Goal: Task Accomplishment & Management: Manage account settings

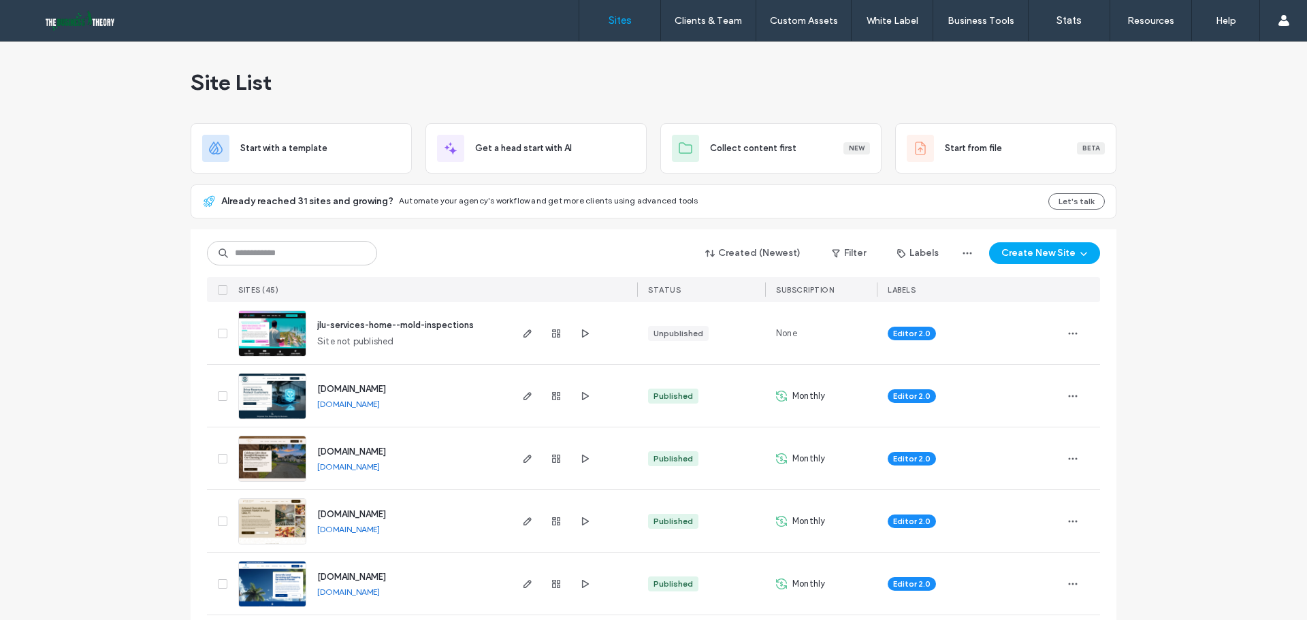
click at [525, 338] on icon "button" at bounding box center [527, 333] width 11 height 11
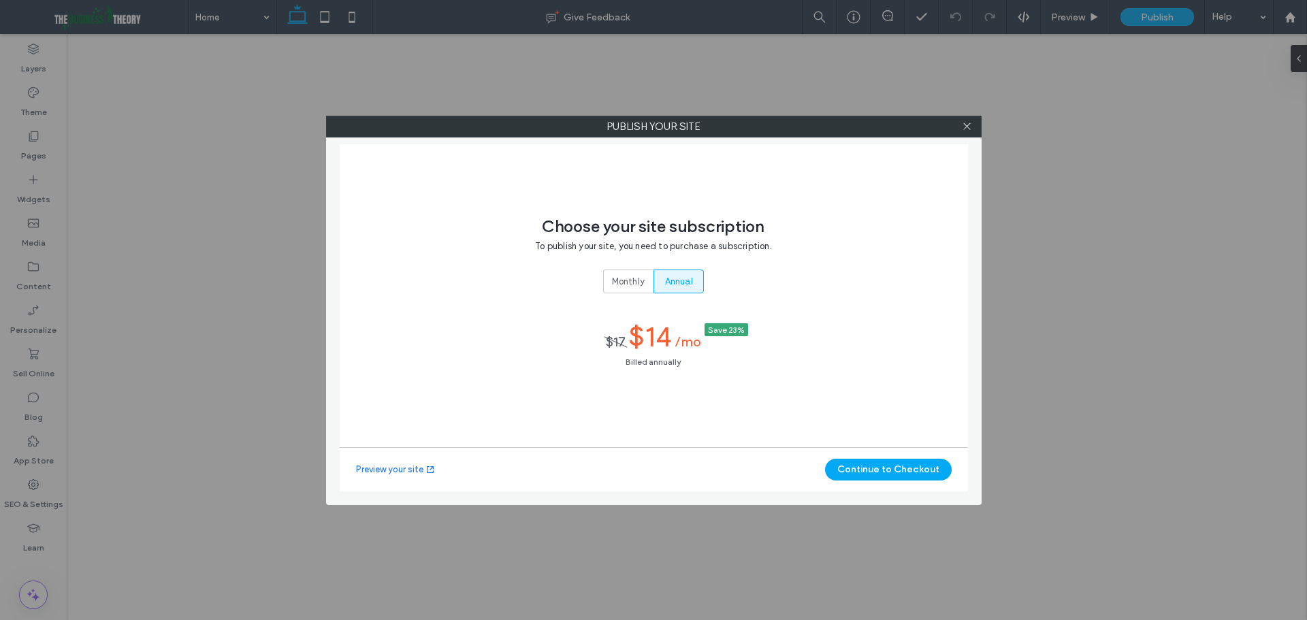
click at [684, 280] on span "Annual" at bounding box center [679, 282] width 28 height 14
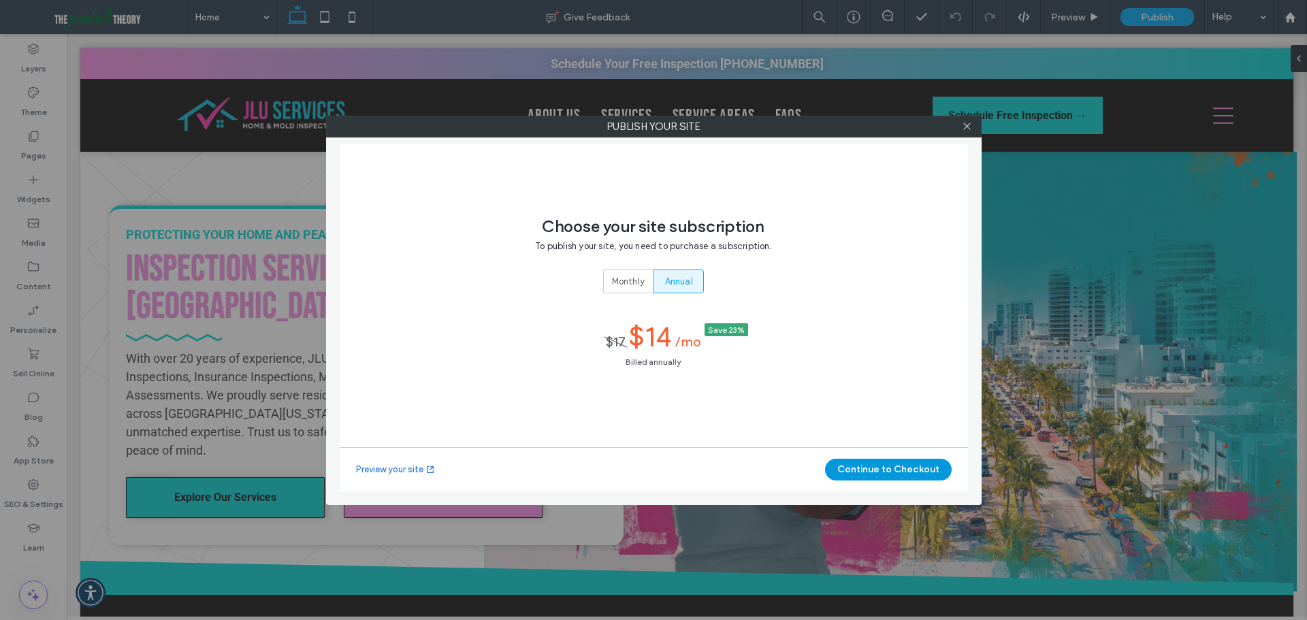
click at [915, 474] on button "Continue to Checkout" at bounding box center [888, 470] width 127 height 22
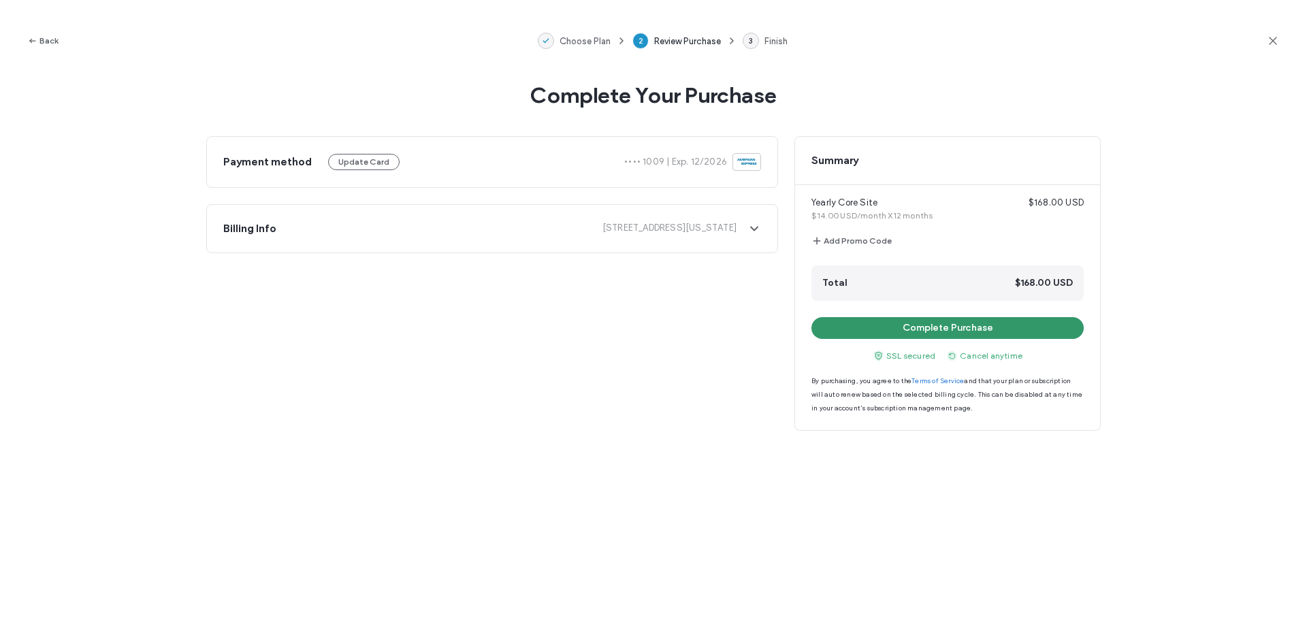
click at [1039, 331] on button "Complete Purchase" at bounding box center [947, 328] width 272 height 22
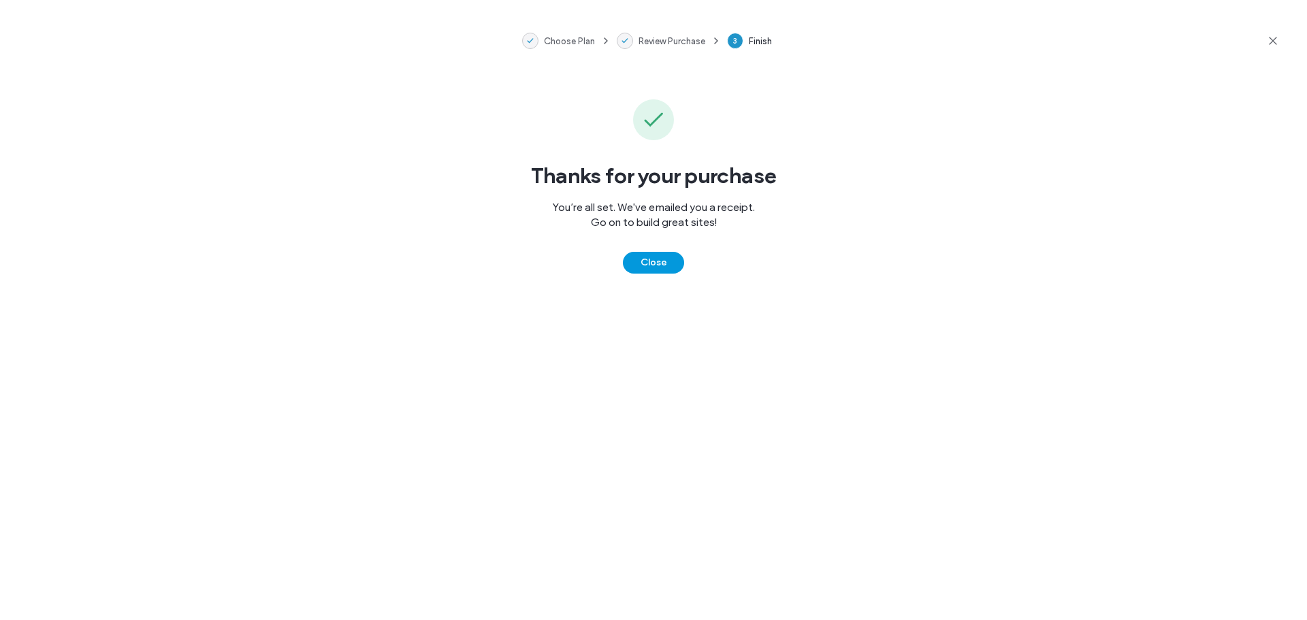
click at [669, 264] on button "Close" at bounding box center [653, 263] width 61 height 22
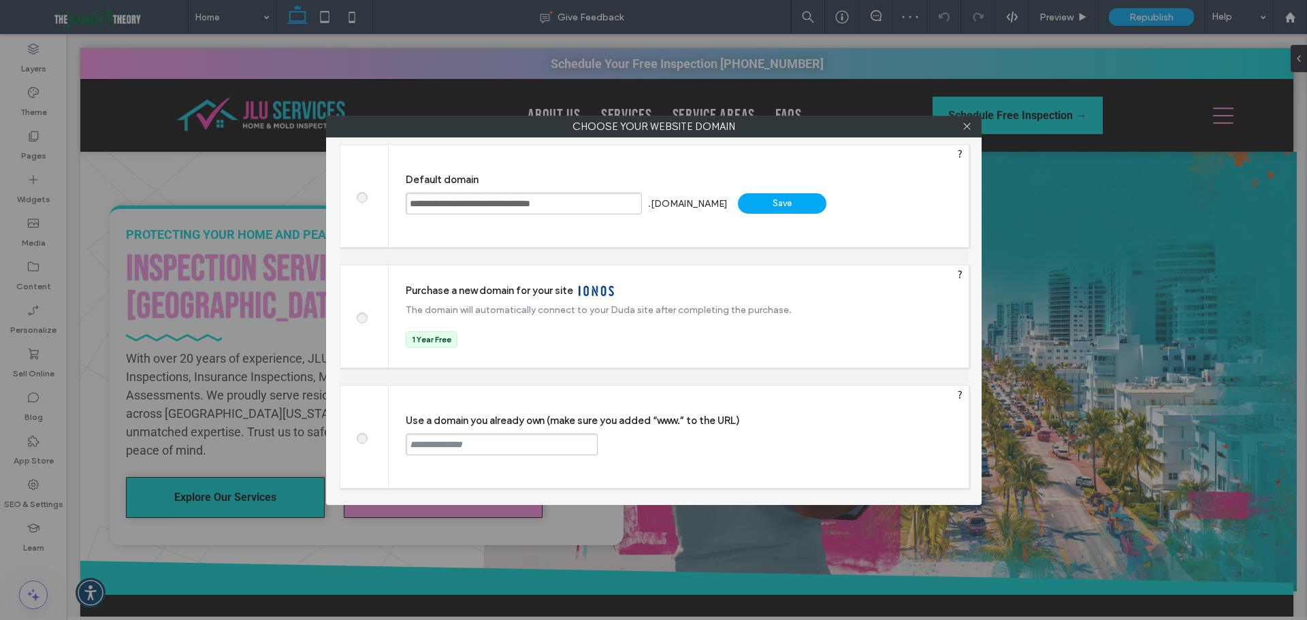
click at [351, 446] on div at bounding box center [364, 437] width 48 height 102
click at [368, 438] on label at bounding box center [361, 437] width 25 height 10
click at [473, 439] on input "text" at bounding box center [502, 445] width 192 height 22
type input "**********"
click at [648, 436] on div "Continue" at bounding box center [649, 444] width 88 height 20
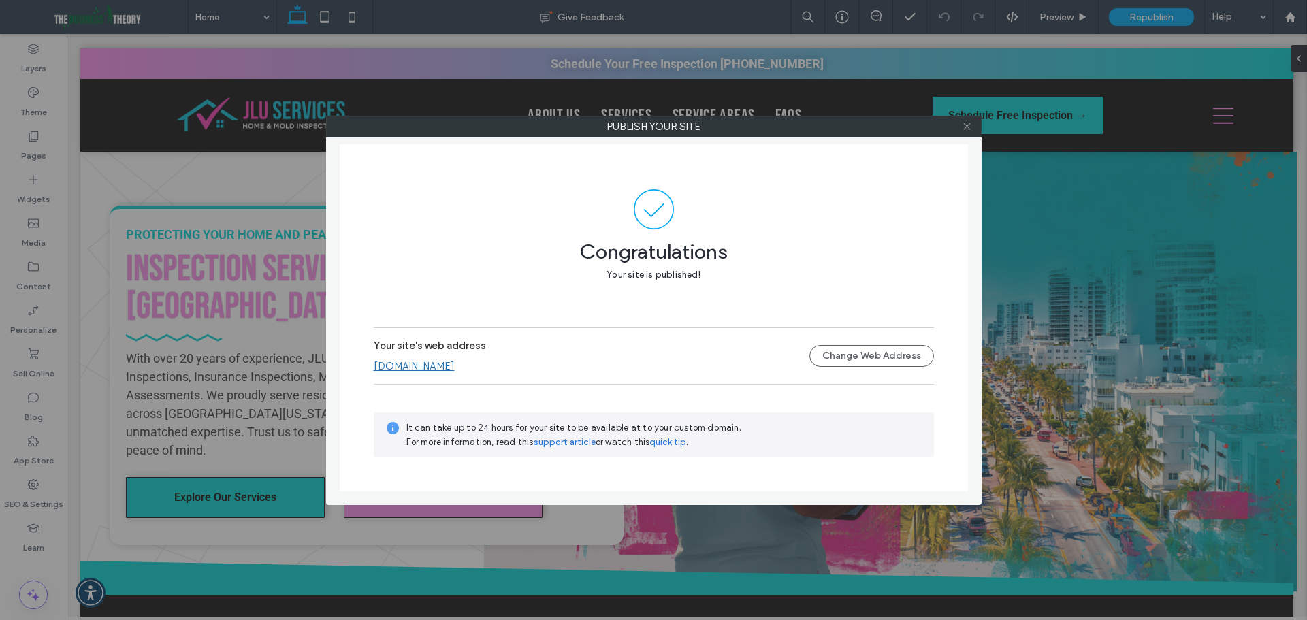
click at [966, 123] on icon at bounding box center [967, 126] width 10 height 10
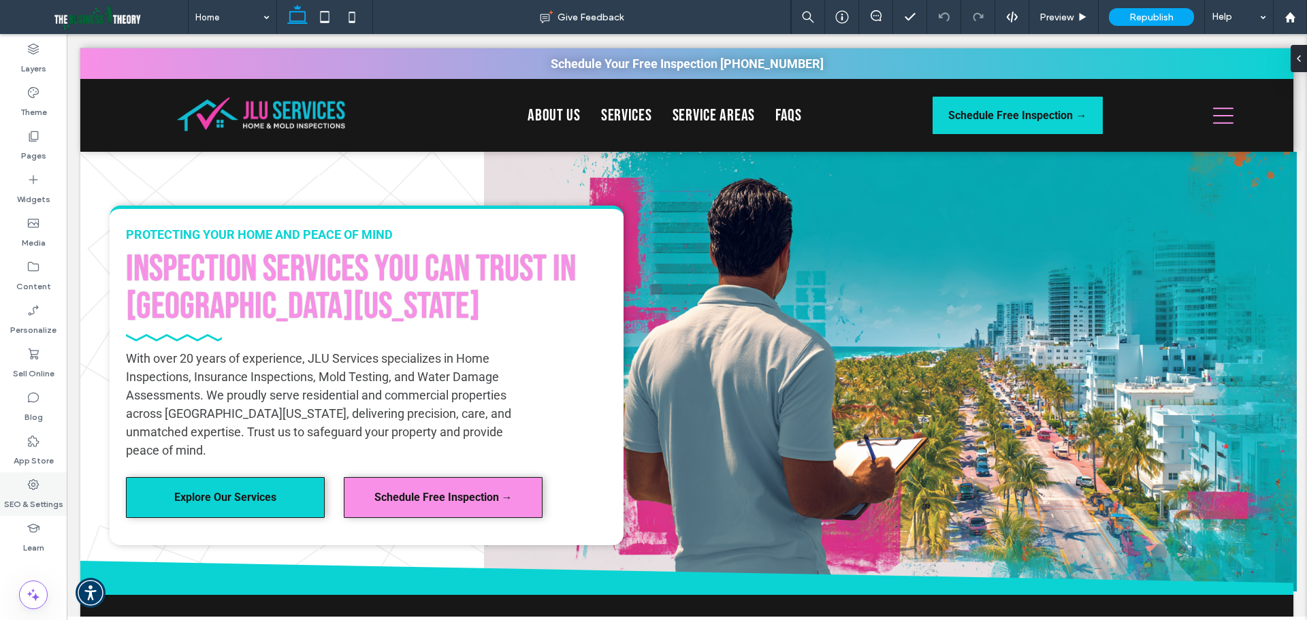
click at [36, 491] on label "SEO & Settings" at bounding box center [33, 500] width 59 height 19
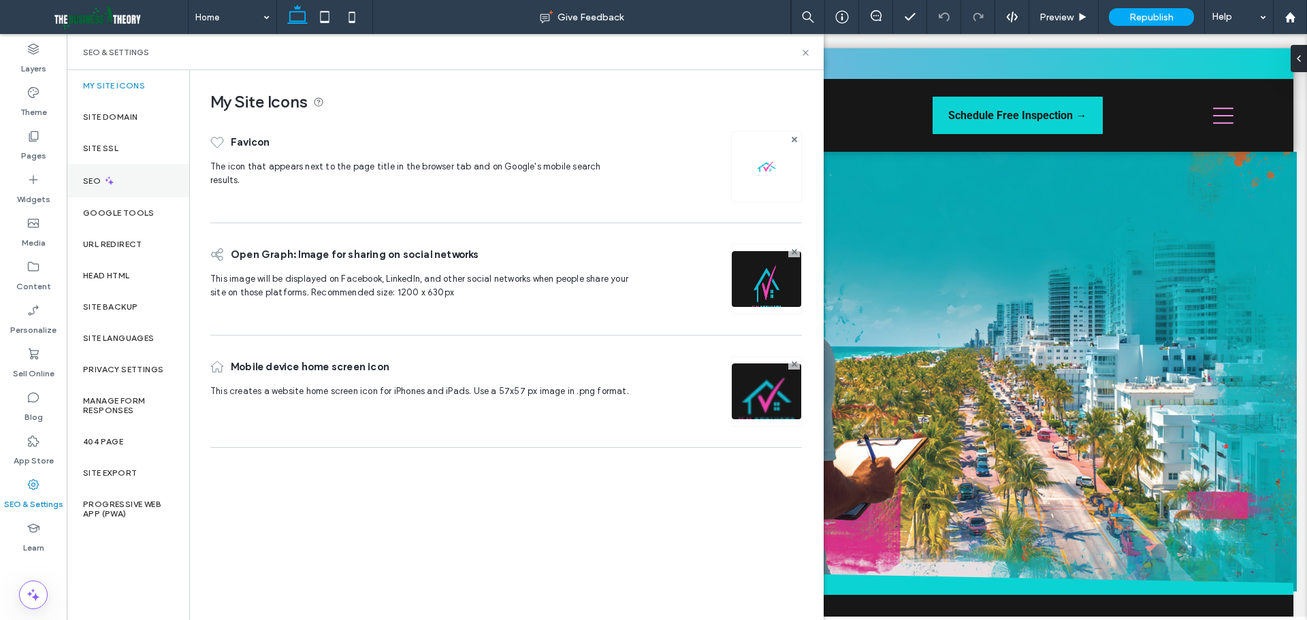
click at [114, 169] on div "SEO" at bounding box center [128, 180] width 123 height 33
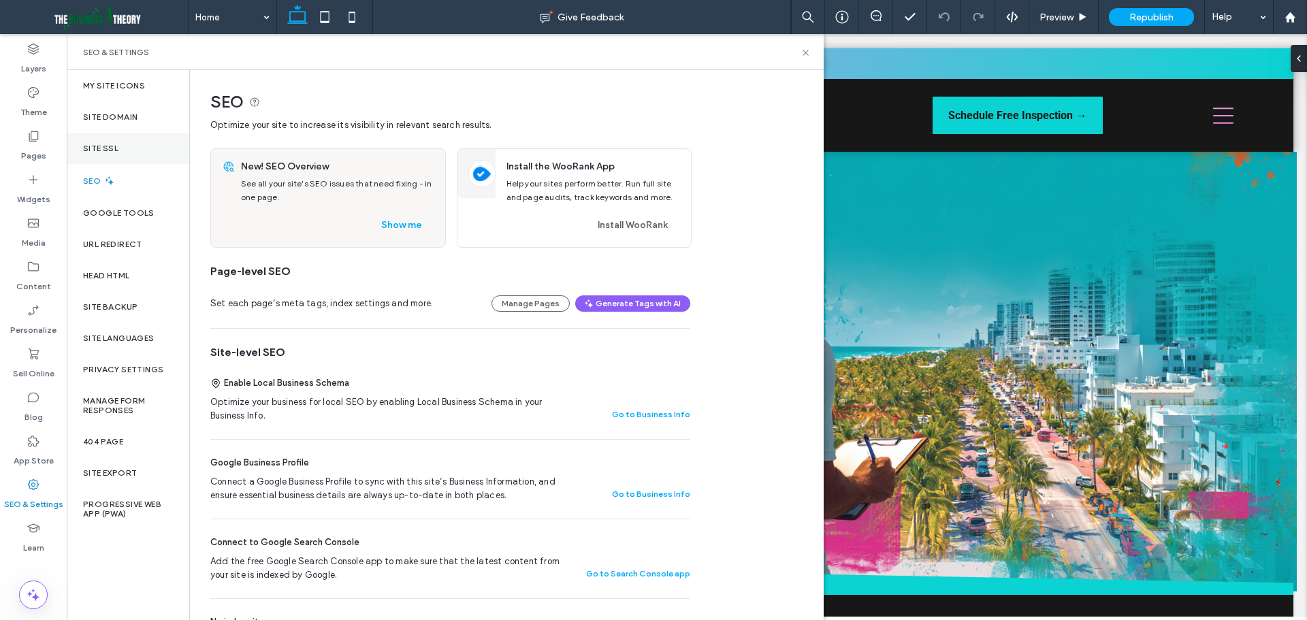
click at [114, 147] on label "Site SSL" at bounding box center [100, 149] width 35 height 10
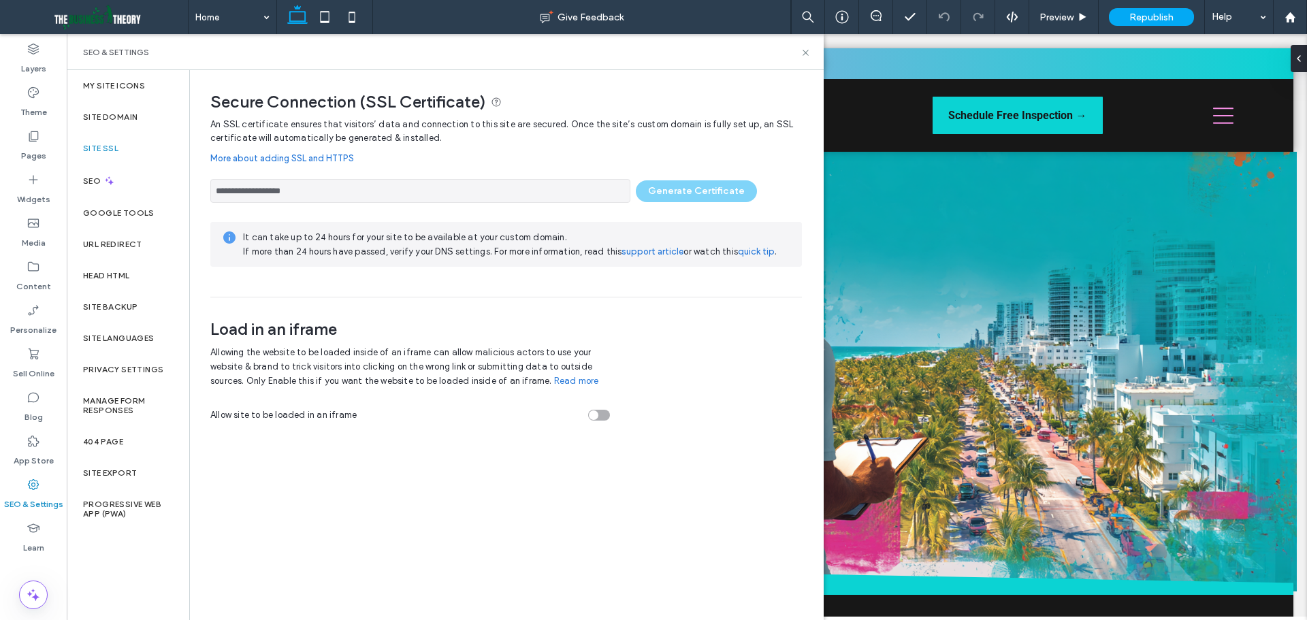
click at [692, 186] on div "**********" at bounding box center [505, 187] width 591 height 31
click at [808, 52] on icon at bounding box center [805, 53] width 10 height 10
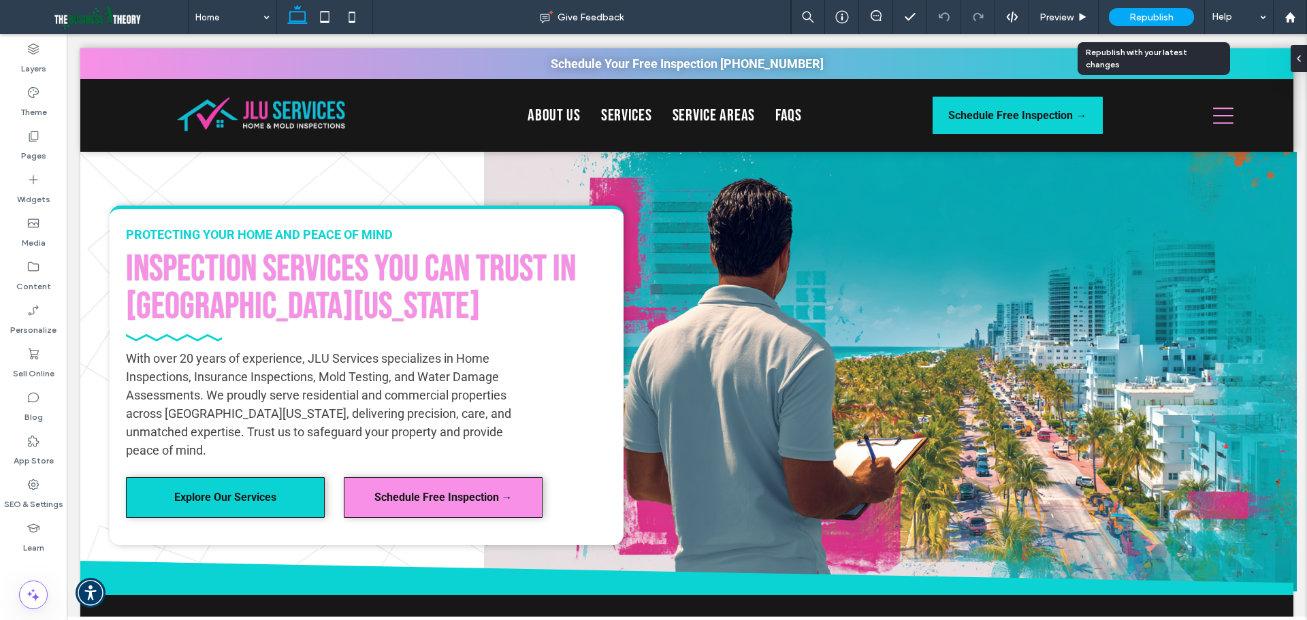
click at [1176, 18] on div "Republish" at bounding box center [1151, 17] width 85 height 18
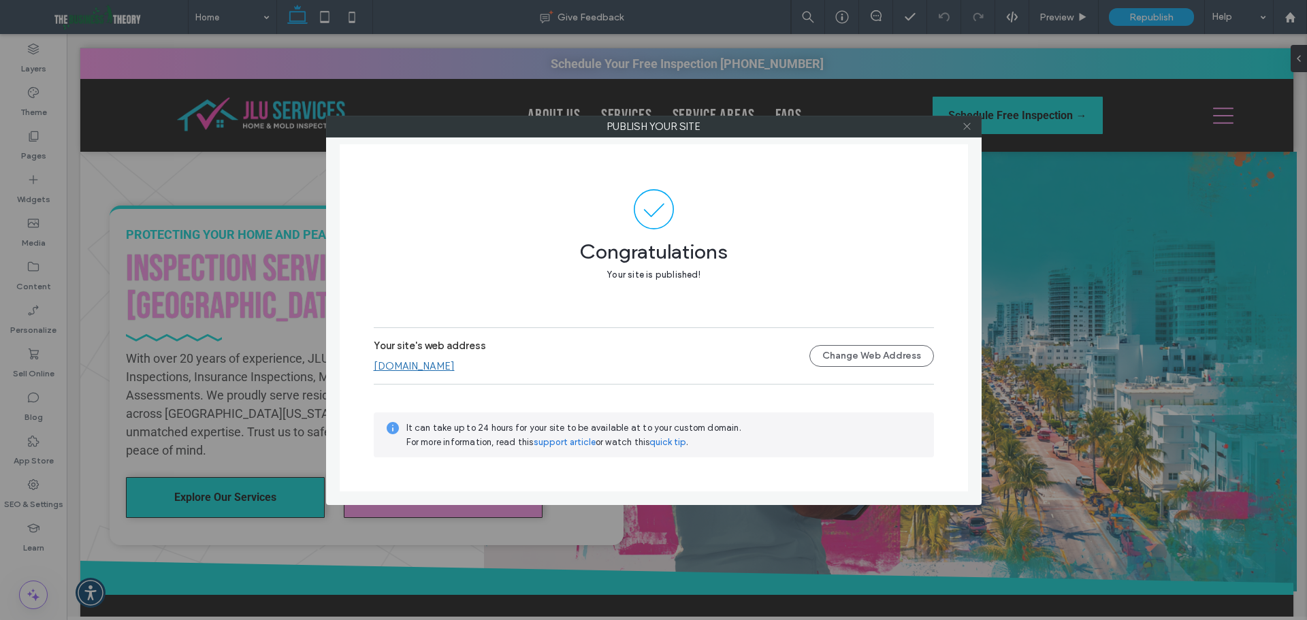
click at [965, 127] on icon at bounding box center [967, 126] width 10 height 10
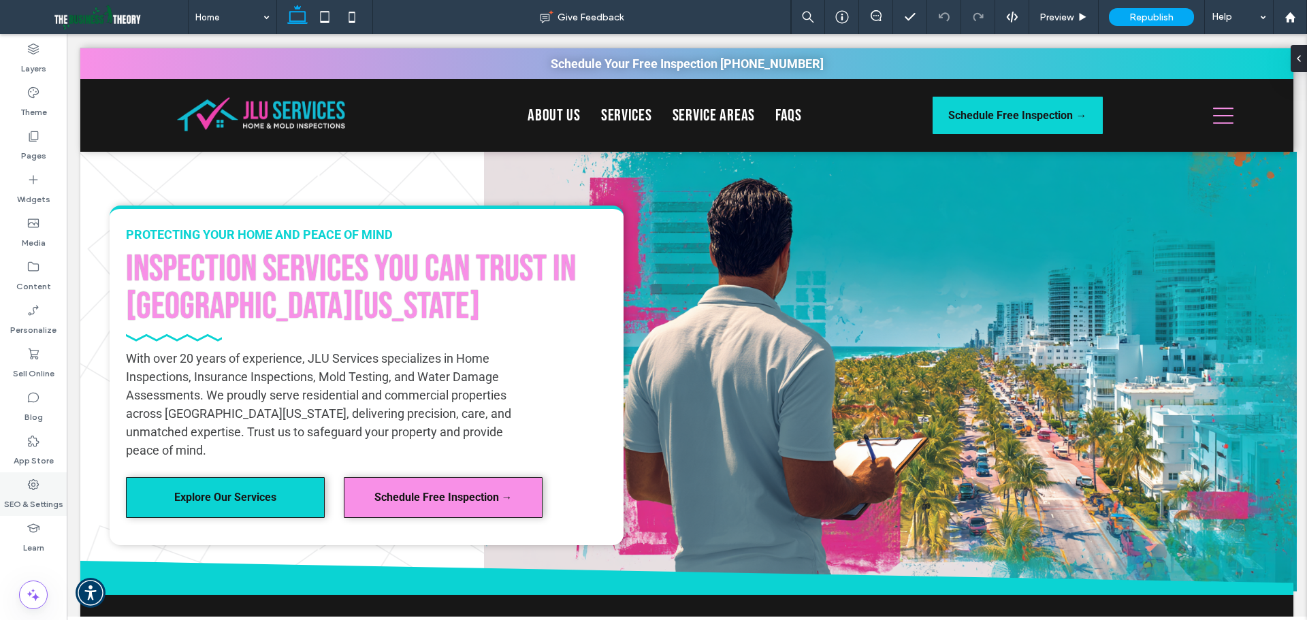
click at [42, 505] on label "SEO & Settings" at bounding box center [33, 500] width 59 height 19
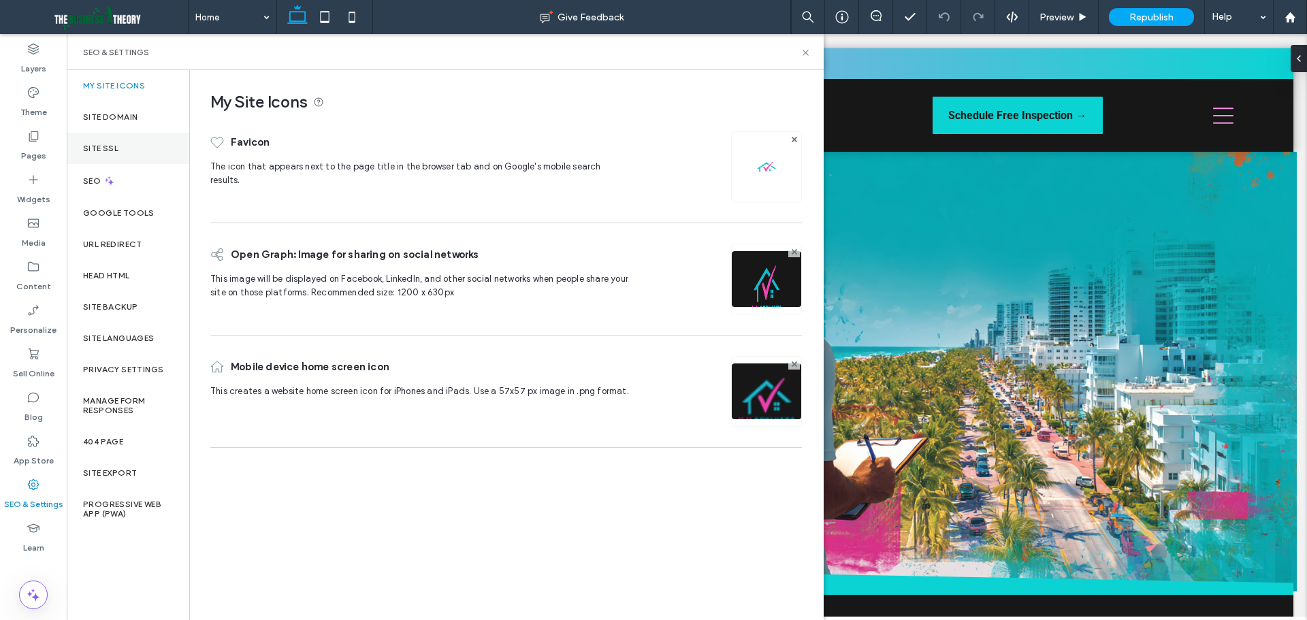
click at [114, 142] on div "Site SSL" at bounding box center [128, 148] width 123 height 31
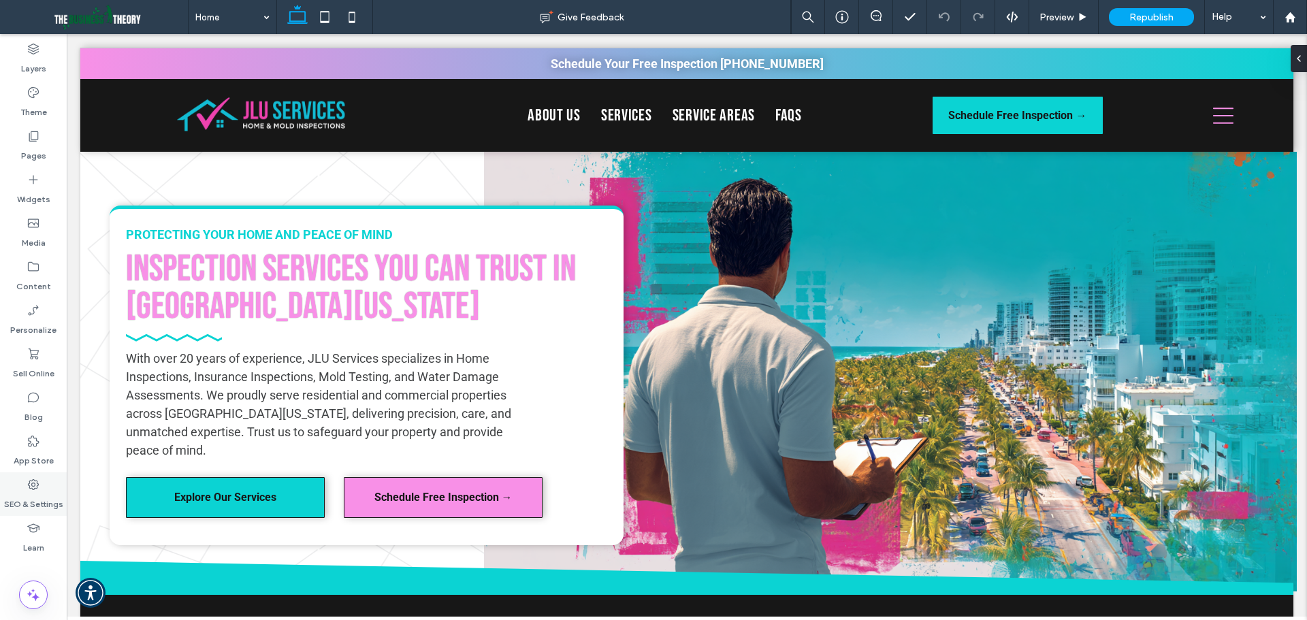
click at [29, 492] on label "SEO & Settings" at bounding box center [33, 500] width 59 height 19
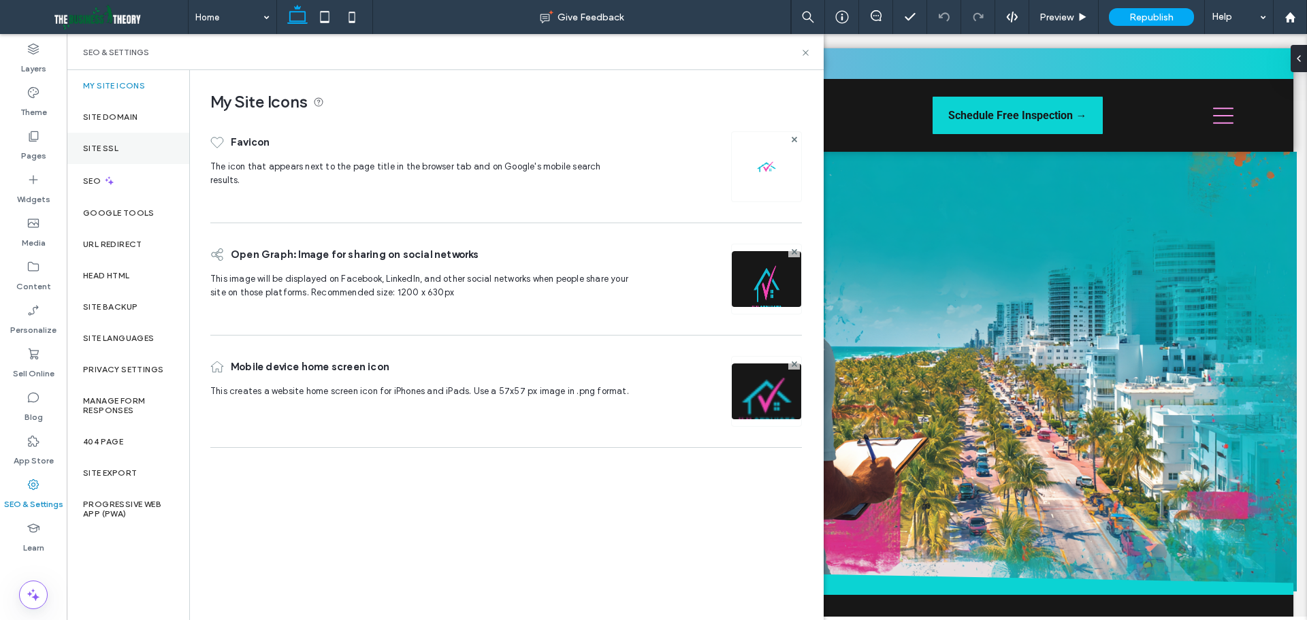
click at [116, 150] on label "Site SSL" at bounding box center [100, 149] width 35 height 10
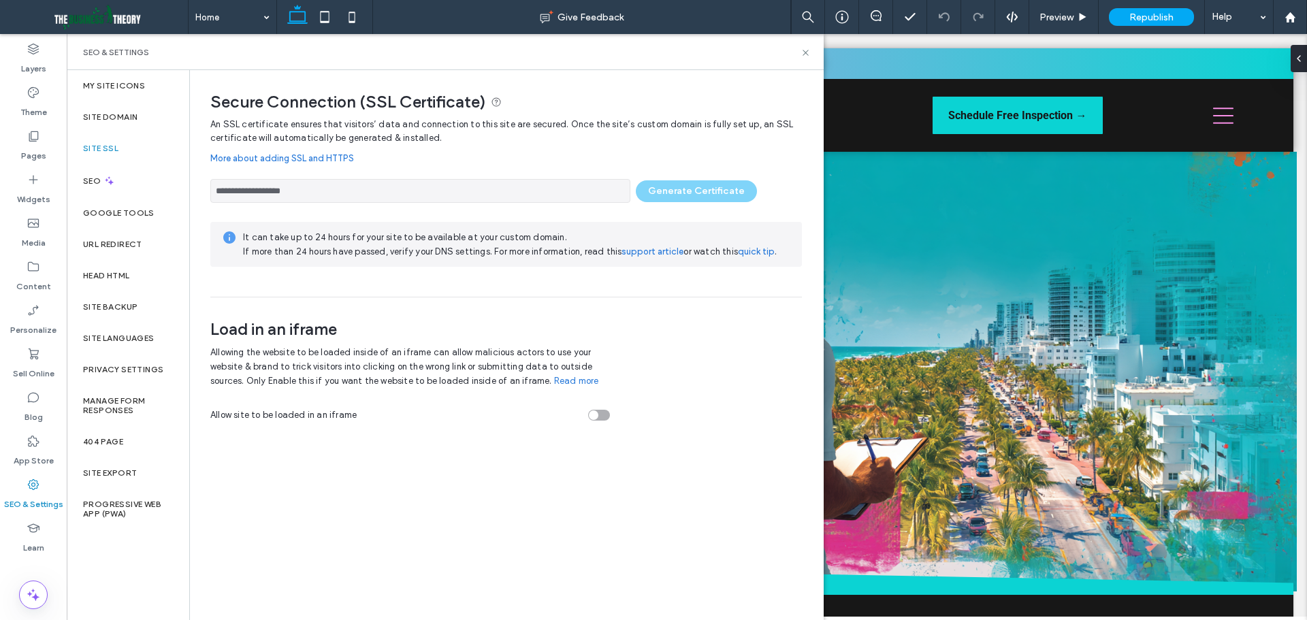
click at [689, 197] on div "**********" at bounding box center [505, 187] width 591 height 31
click at [125, 110] on div "Site Domain" at bounding box center [128, 116] width 123 height 31
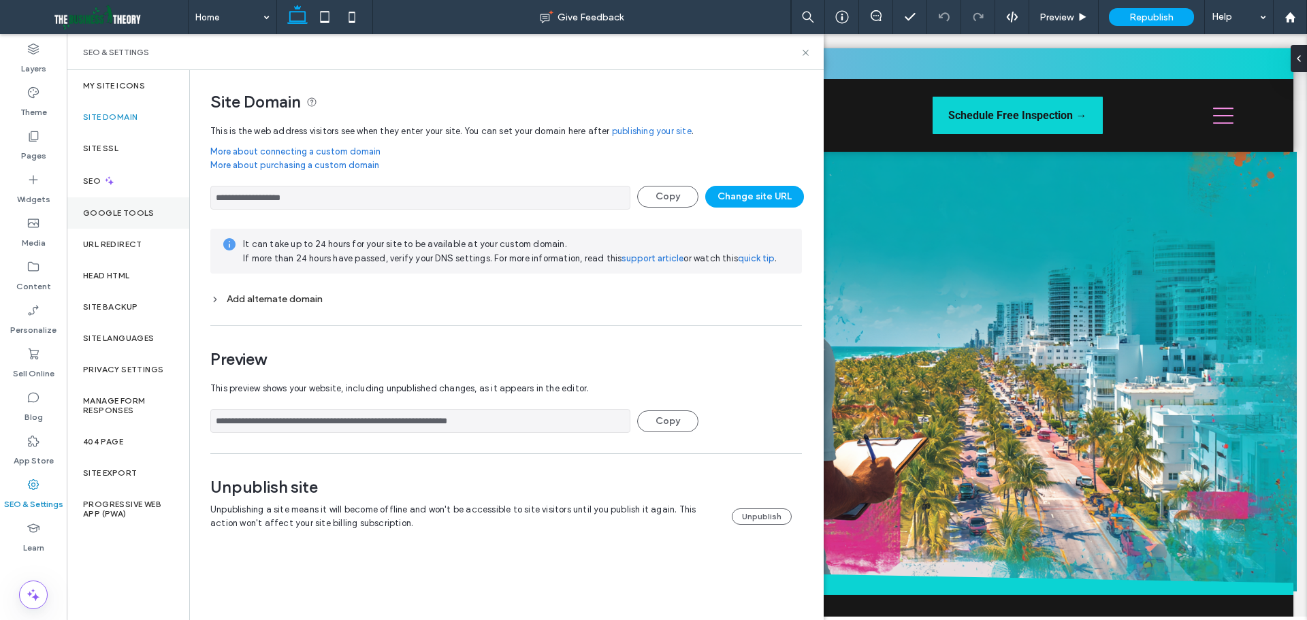
click at [121, 220] on div "Google Tools" at bounding box center [128, 212] width 123 height 31
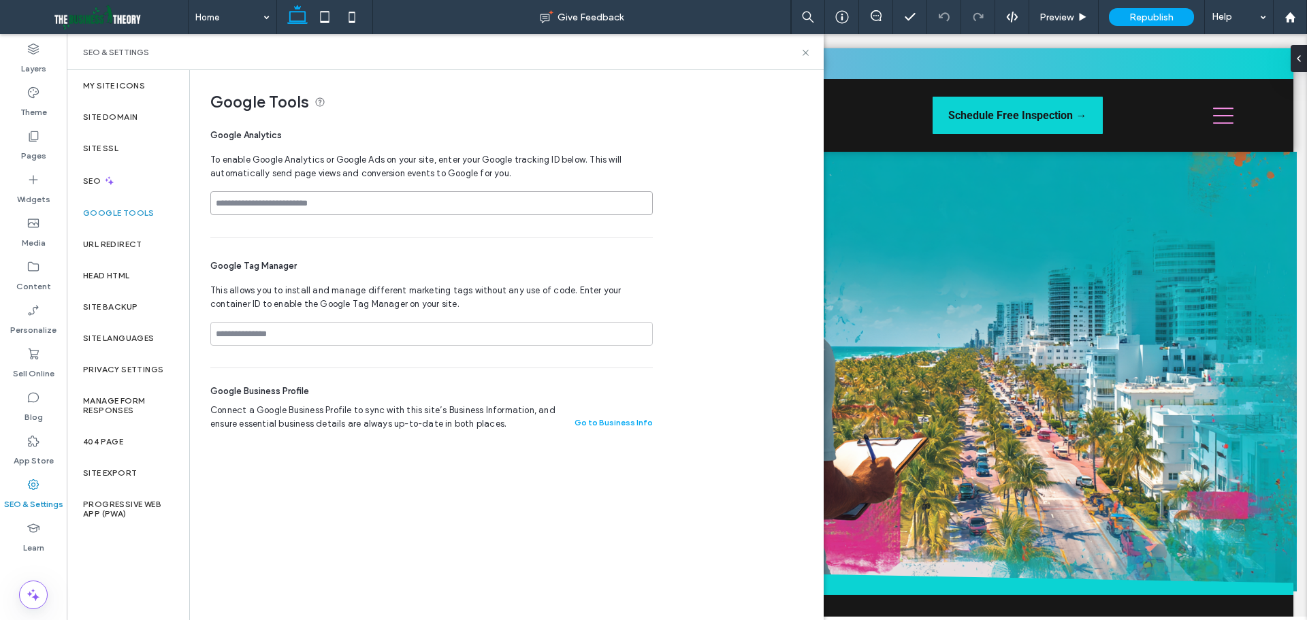
click at [306, 202] on input at bounding box center [431, 203] width 442 height 24
paste input "**********"
type input "**********"
click at [356, 331] on input at bounding box center [431, 334] width 442 height 24
paste input "**********"
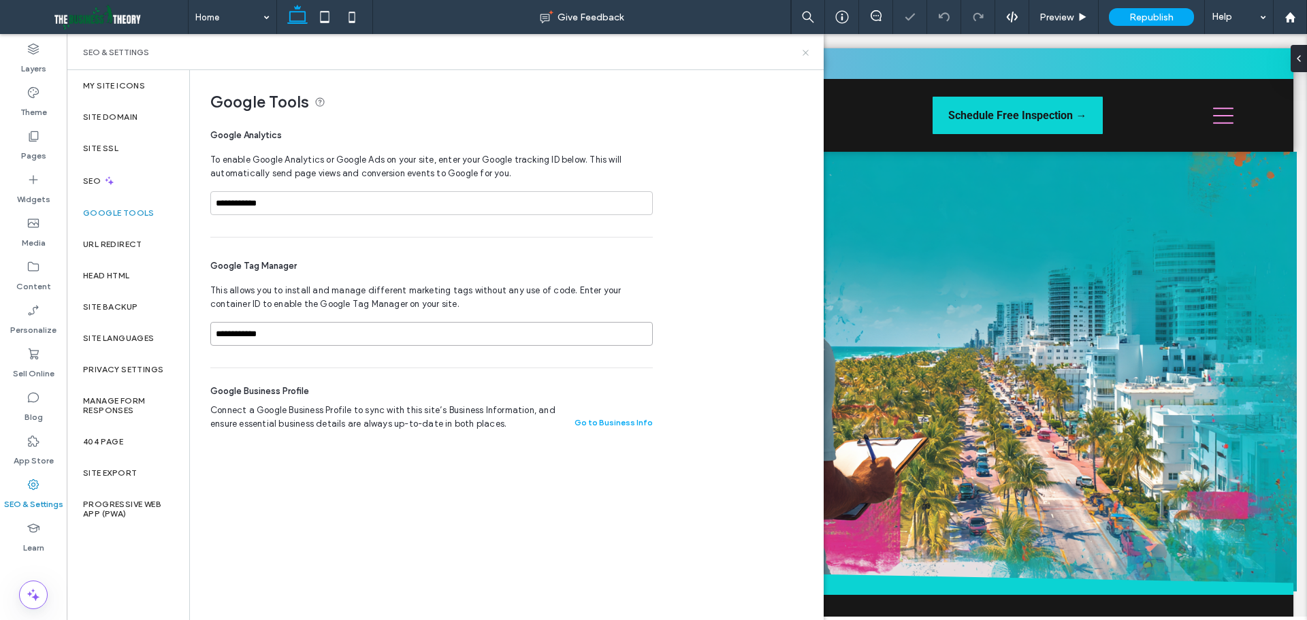
type input "**********"
click at [801, 50] on icon at bounding box center [805, 53] width 10 height 10
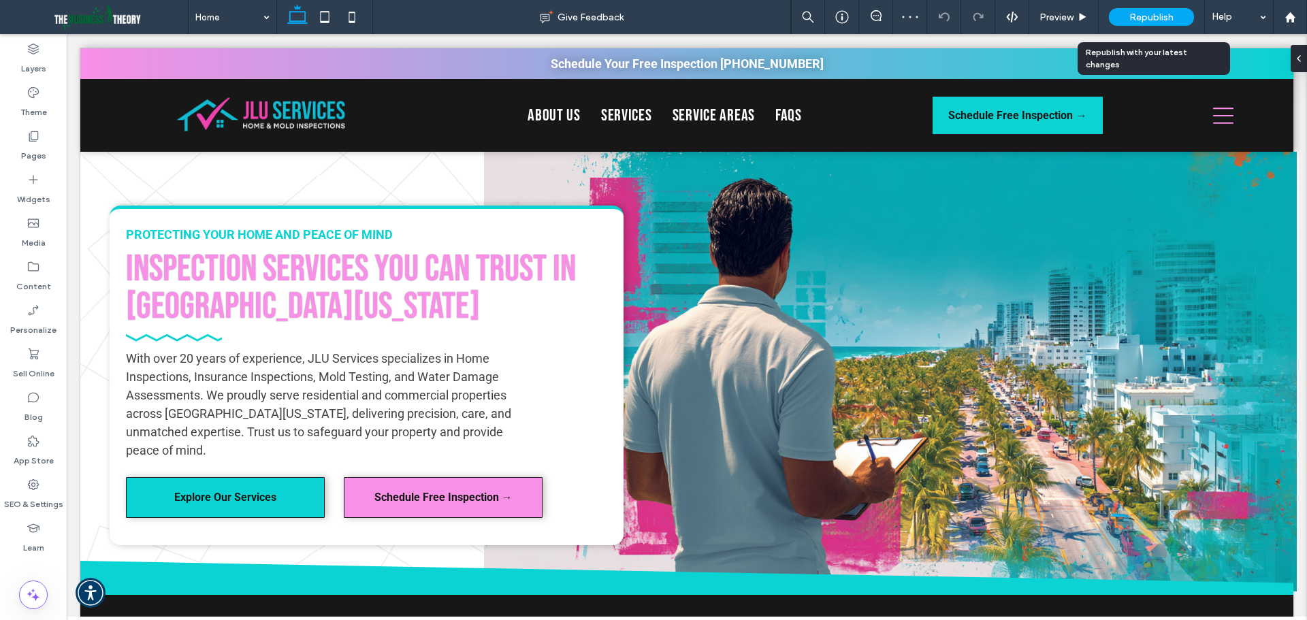
click at [1164, 15] on span "Republish" at bounding box center [1151, 18] width 44 height 12
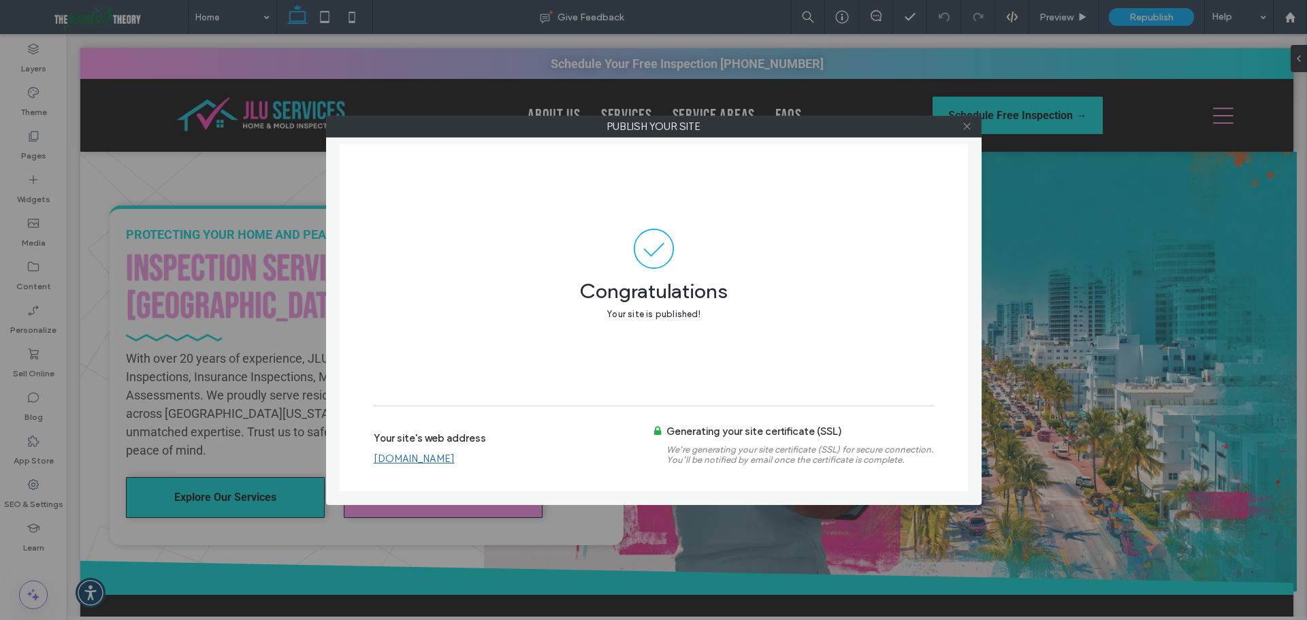
click at [971, 127] on icon at bounding box center [967, 126] width 10 height 10
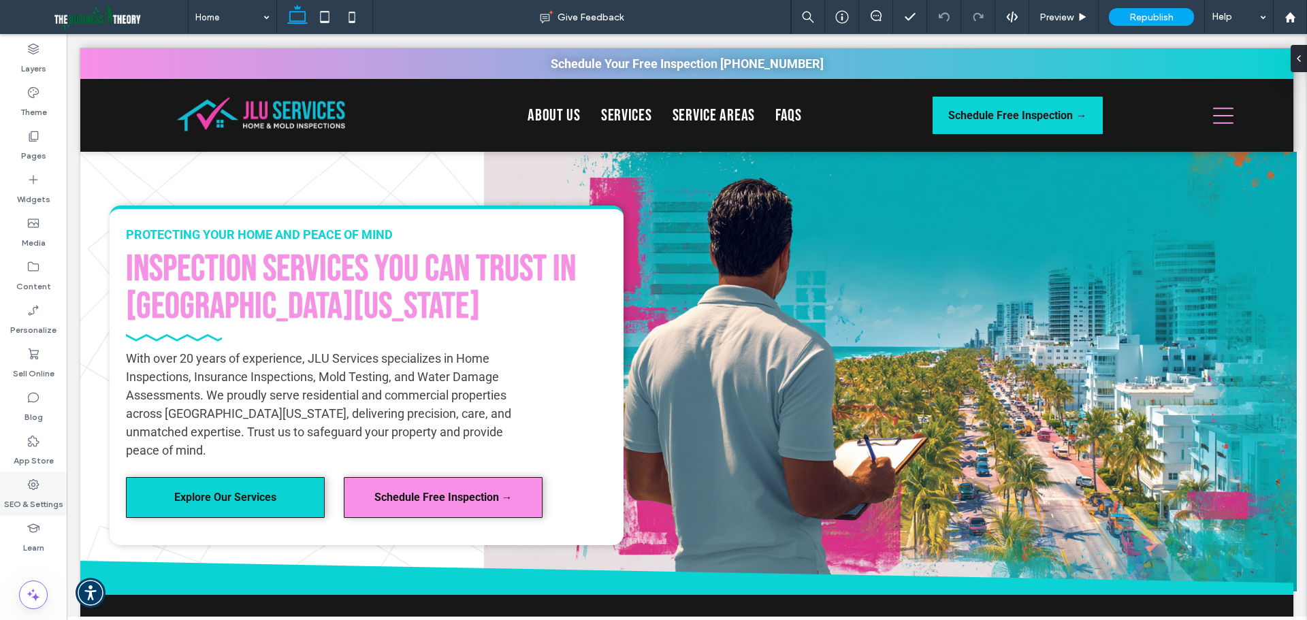
click at [48, 493] on label "SEO & Settings" at bounding box center [33, 500] width 59 height 19
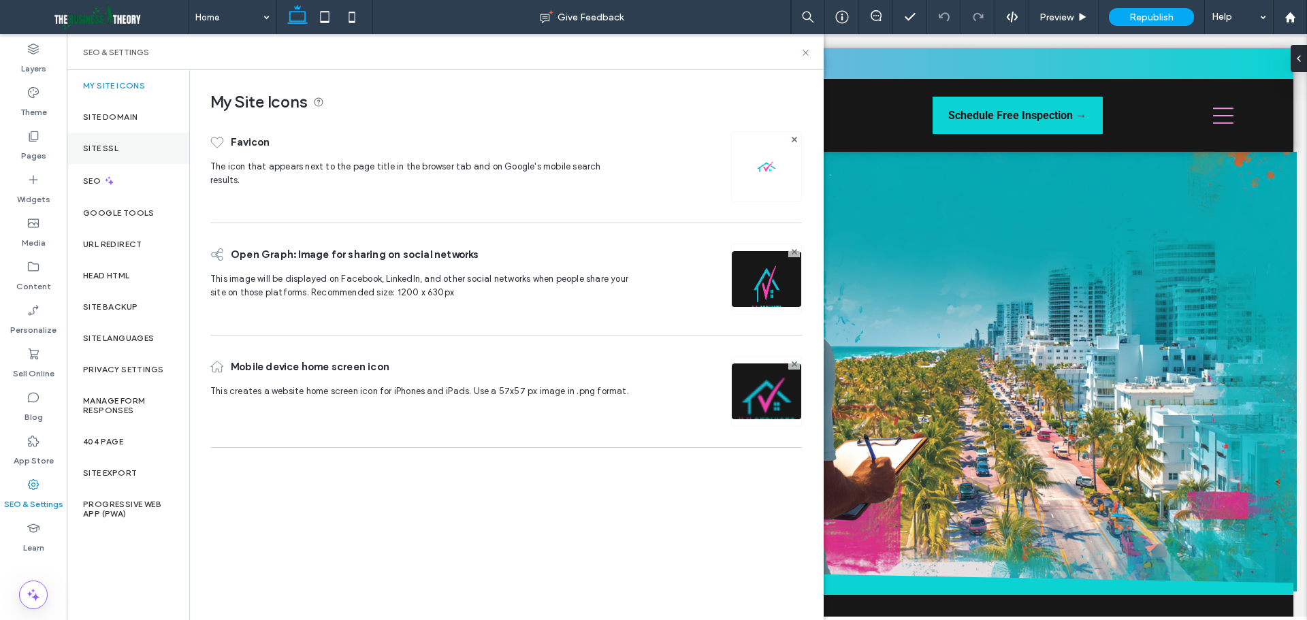
click at [127, 157] on div "Site SSL" at bounding box center [128, 148] width 123 height 31
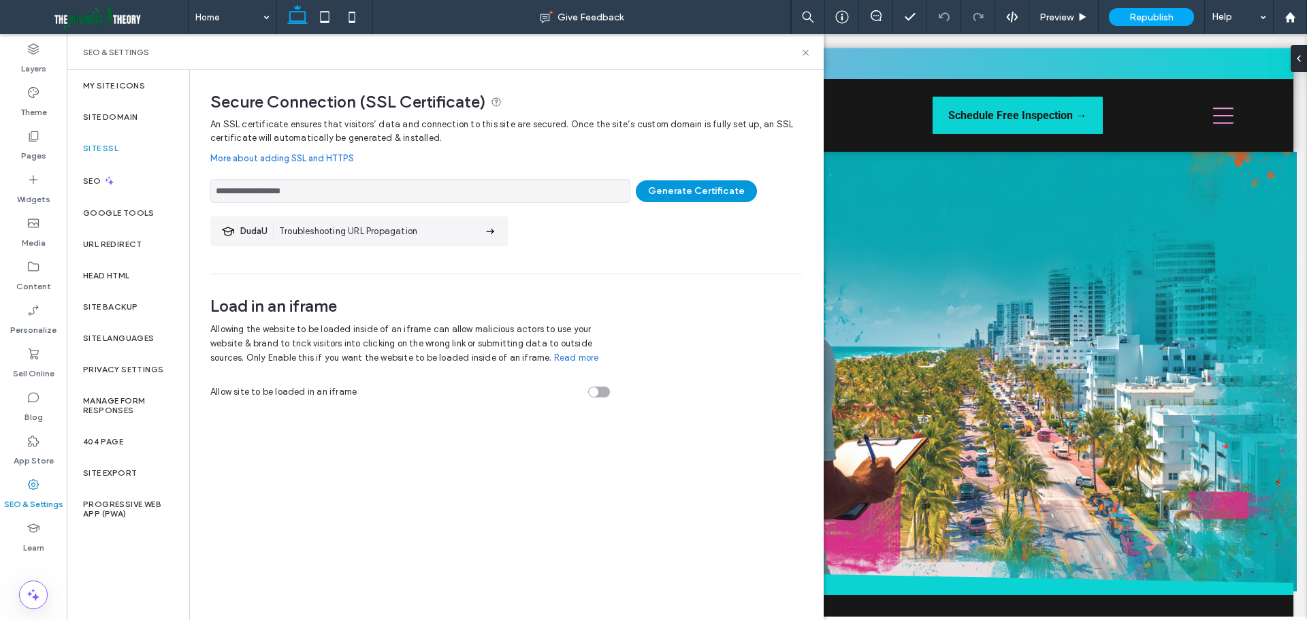
click at [668, 182] on button "Generate Certificate" at bounding box center [696, 191] width 121 height 22
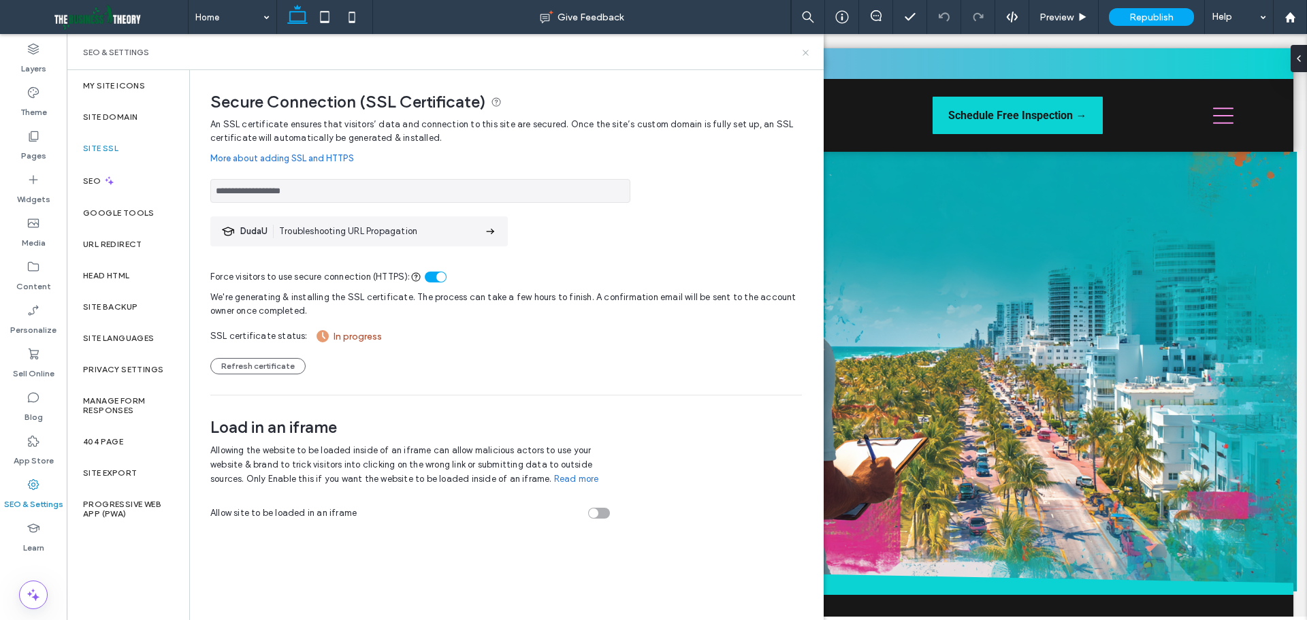
click at [807, 52] on icon at bounding box center [805, 53] width 10 height 10
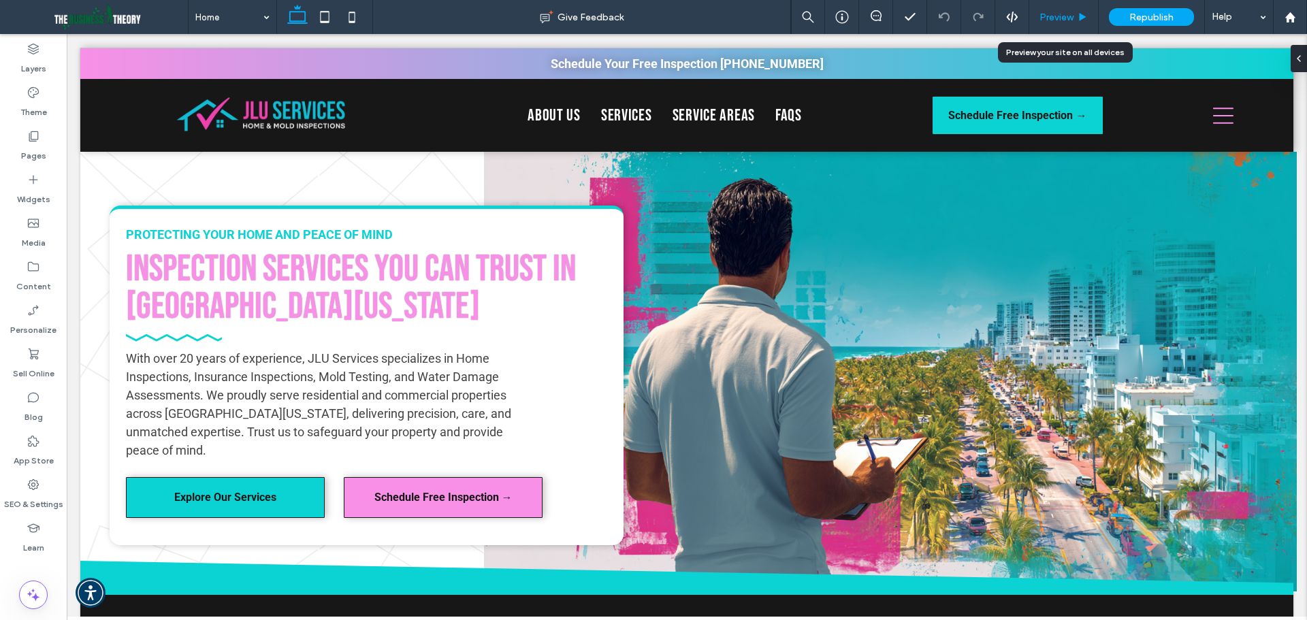
click at [1075, 16] on div "Preview" at bounding box center [1063, 18] width 69 height 12
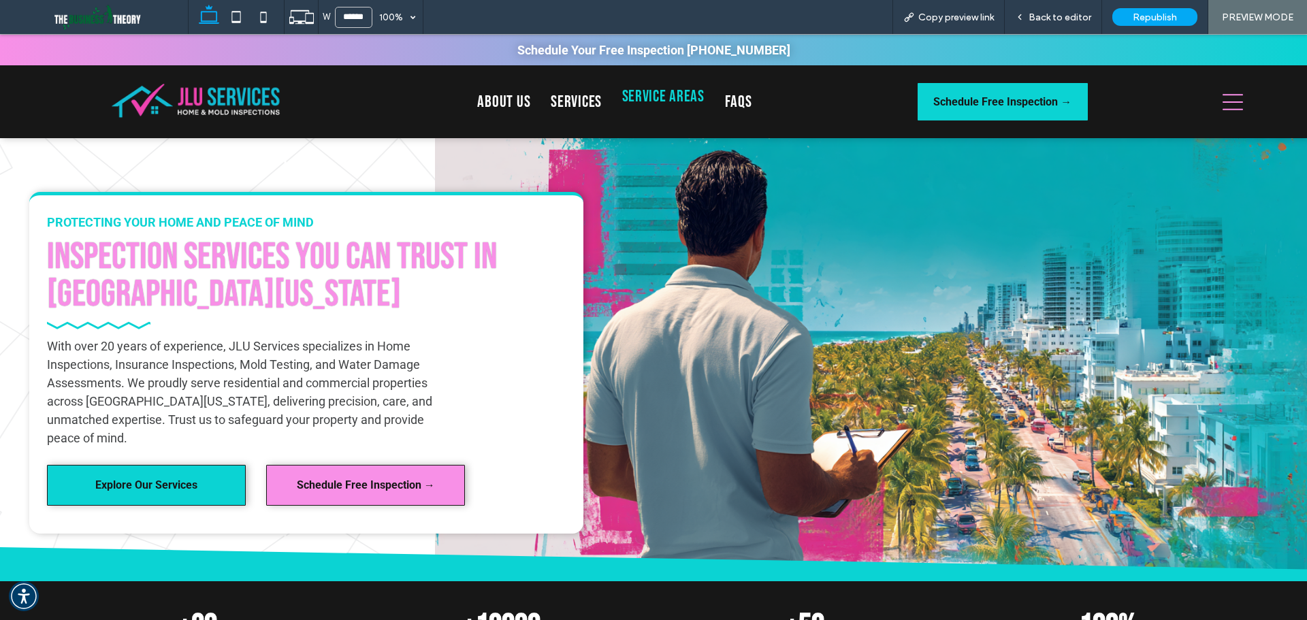
click at [653, 99] on span "Service Areas" at bounding box center [663, 96] width 82 height 20
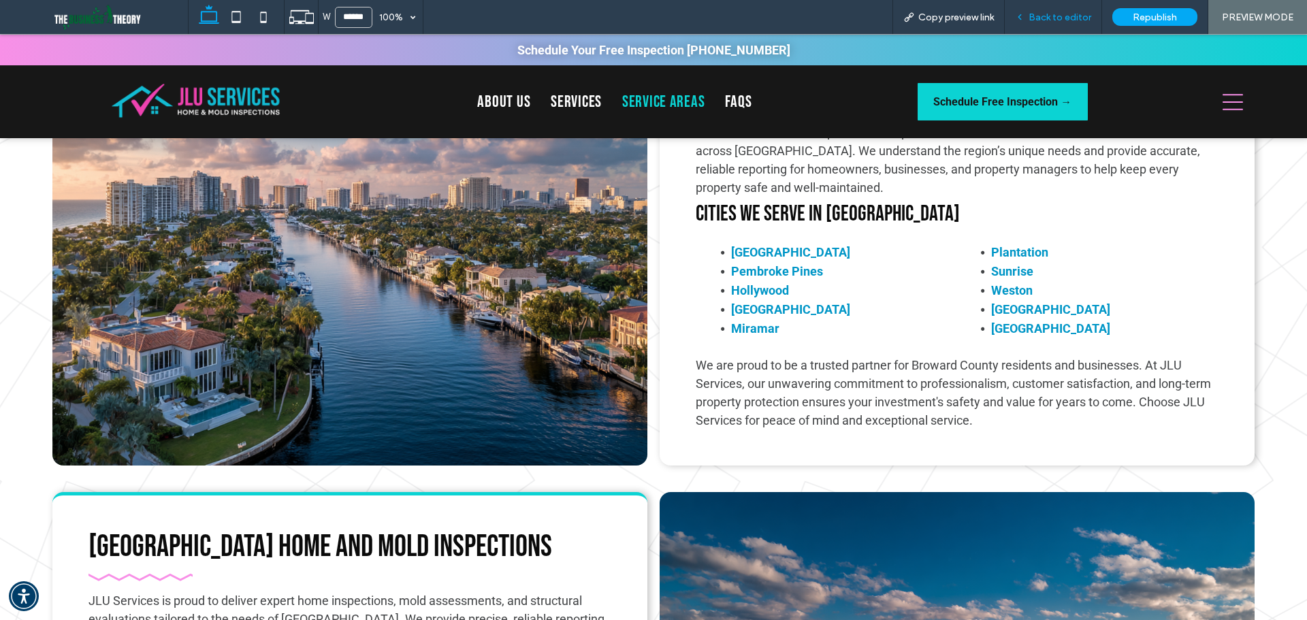
click at [1044, 14] on span "Back to editor" at bounding box center [1059, 18] width 63 height 12
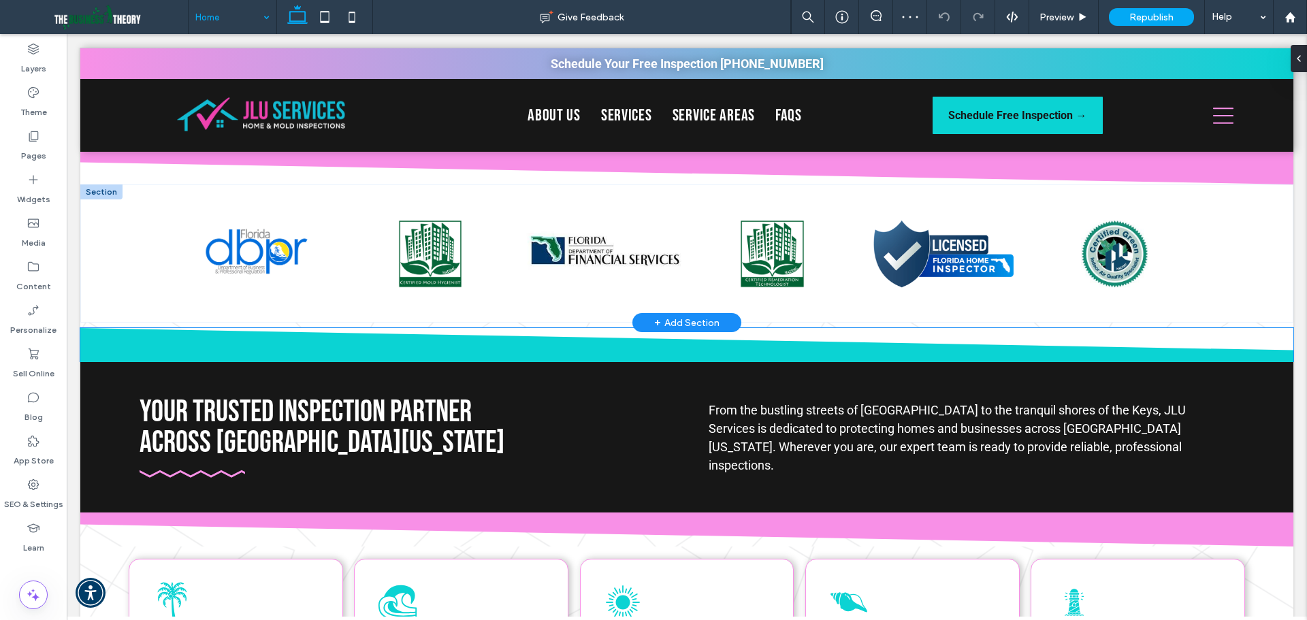
scroll to position [2450, 0]
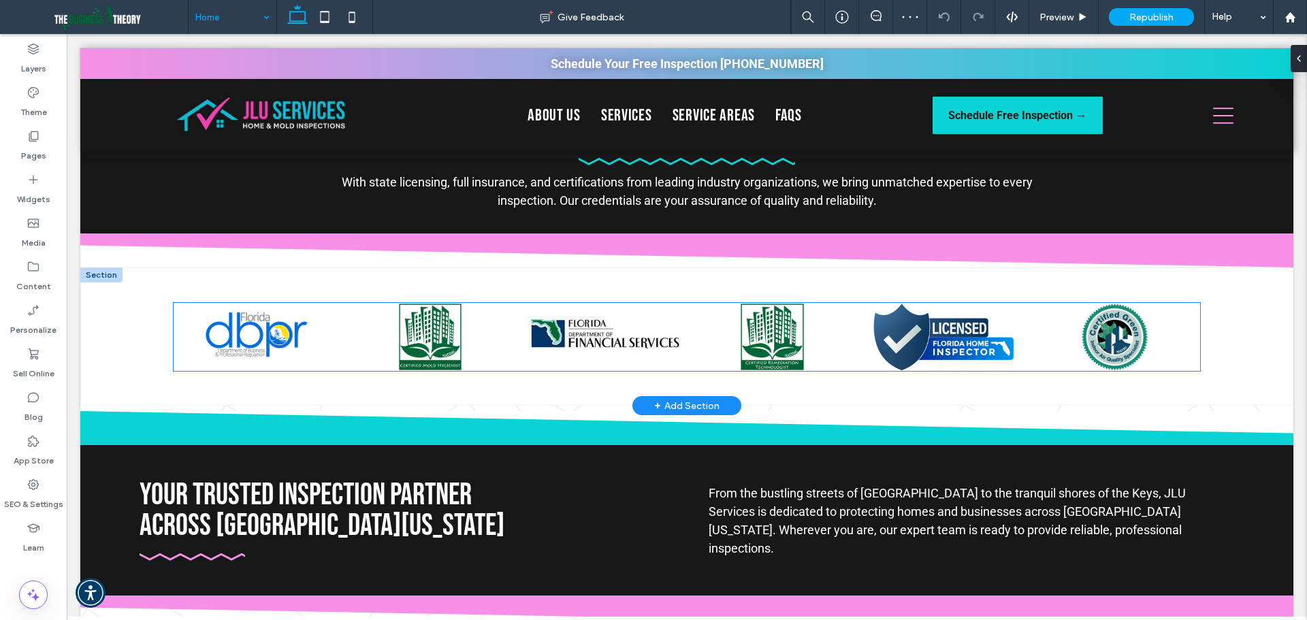
click at [259, 330] on div at bounding box center [258, 340] width 161 height 20
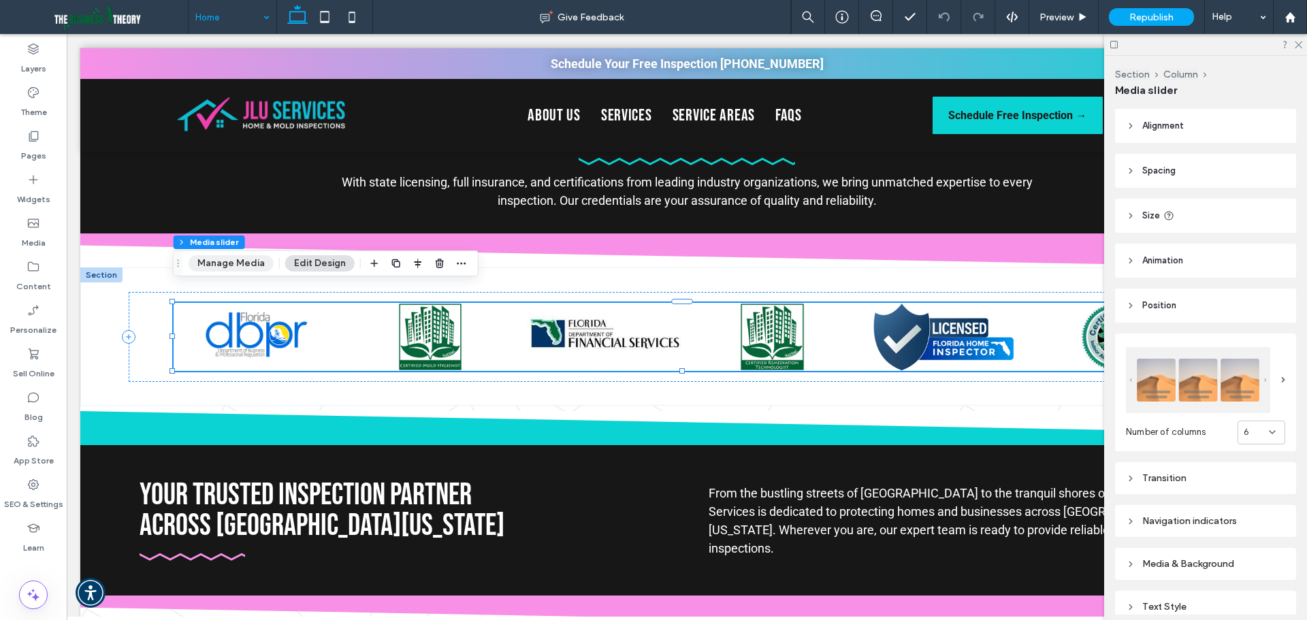
click at [244, 265] on button "Manage Media" at bounding box center [231, 263] width 85 height 16
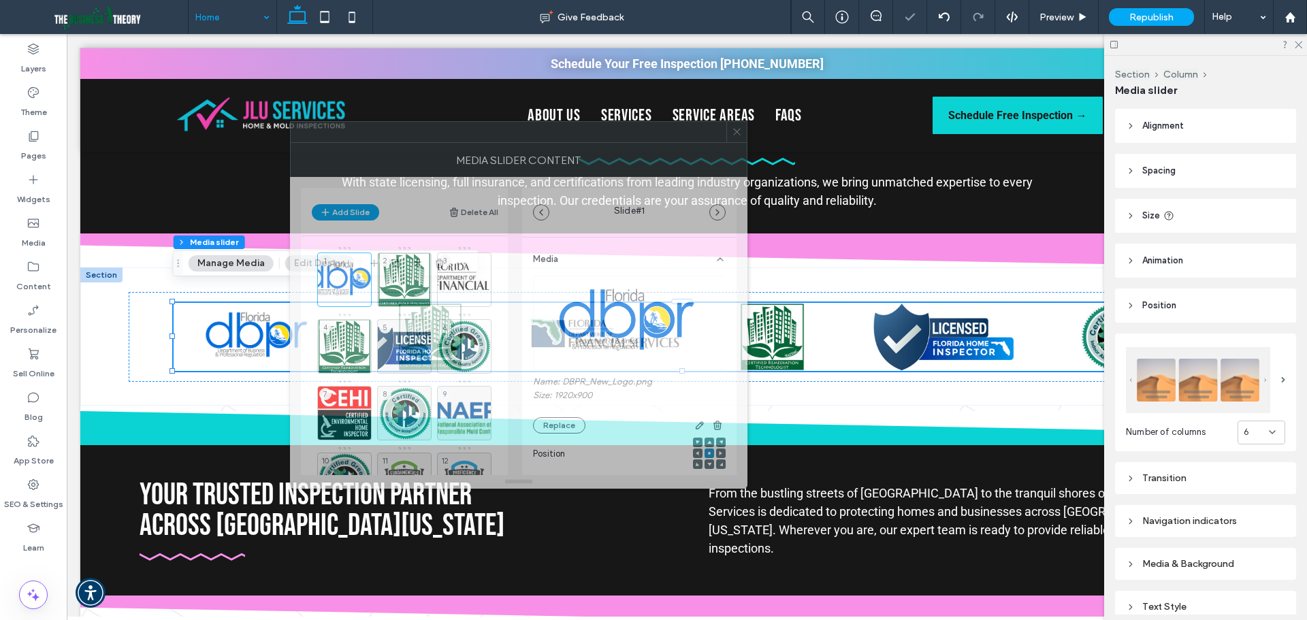
drag, startPoint x: 974, startPoint y: 146, endPoint x: 570, endPoint y: 284, distance: 426.4
click at [581, 142] on div at bounding box center [509, 132] width 436 height 20
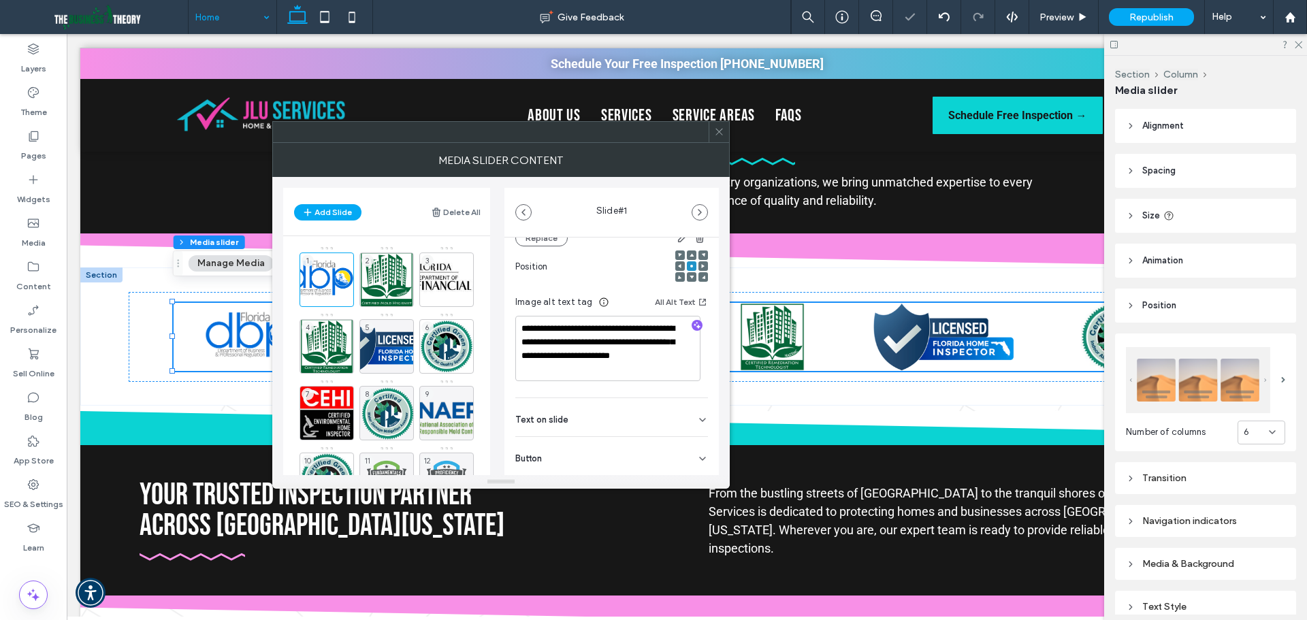
scroll to position [220, 0]
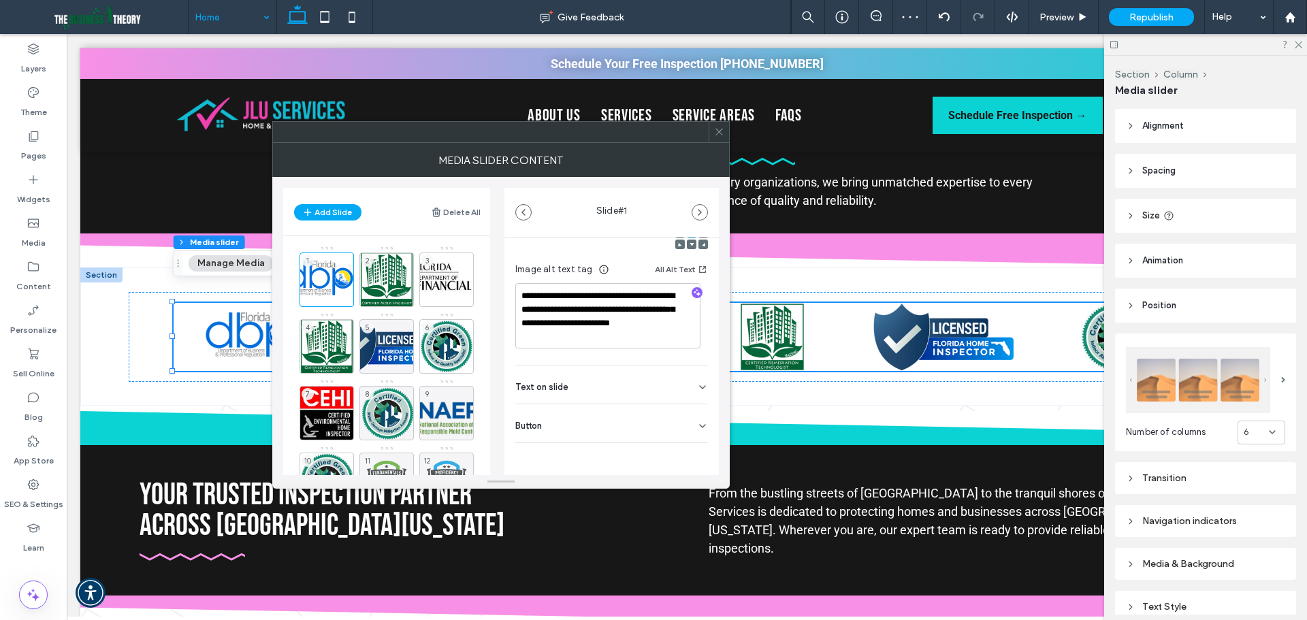
click at [715, 129] on icon at bounding box center [719, 132] width 10 height 10
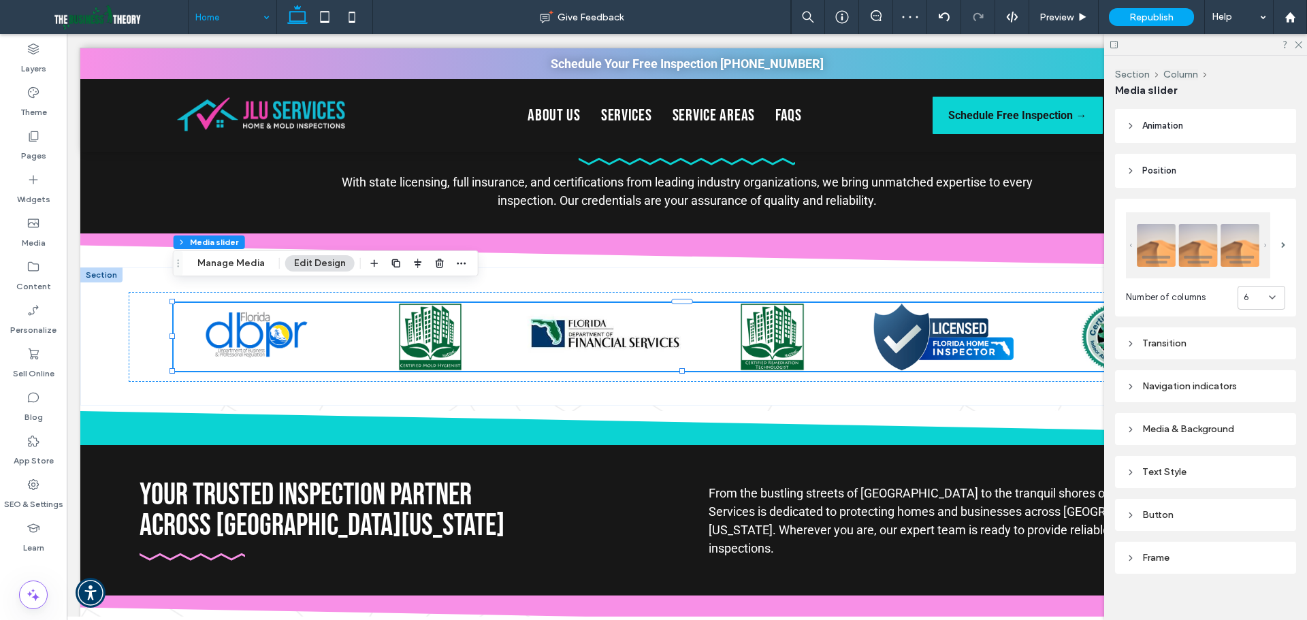
scroll to position [136, 0]
click at [1217, 340] on div "Transition" at bounding box center [1205, 342] width 159 height 12
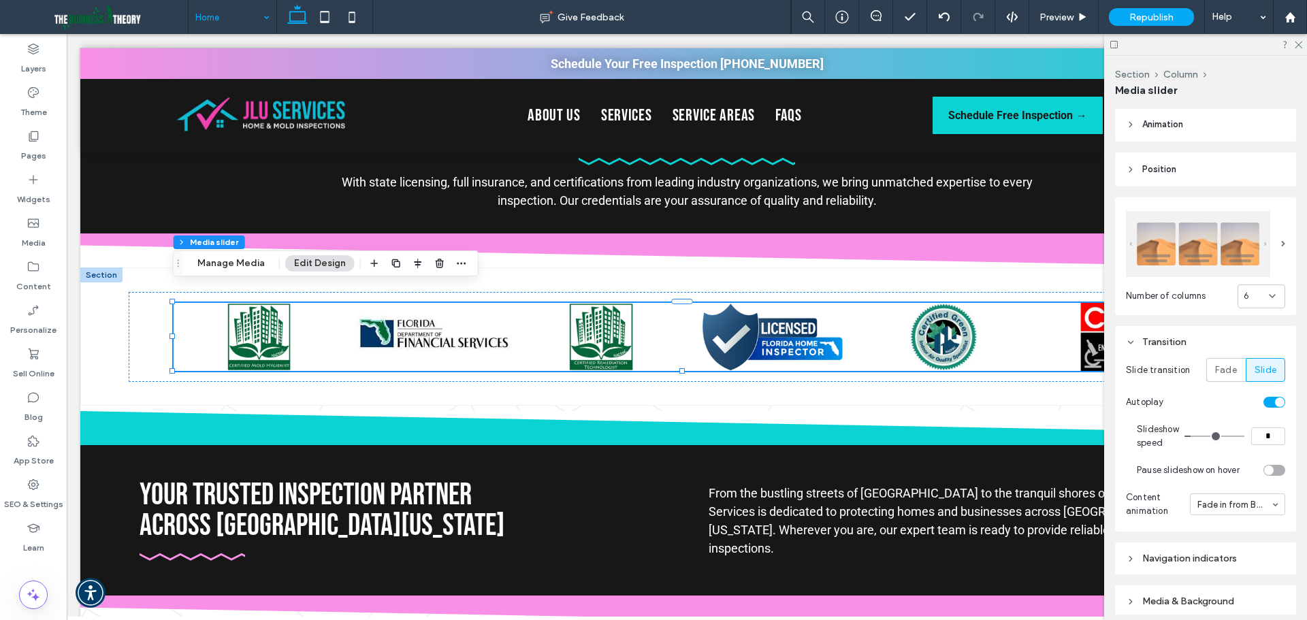
type input "*"
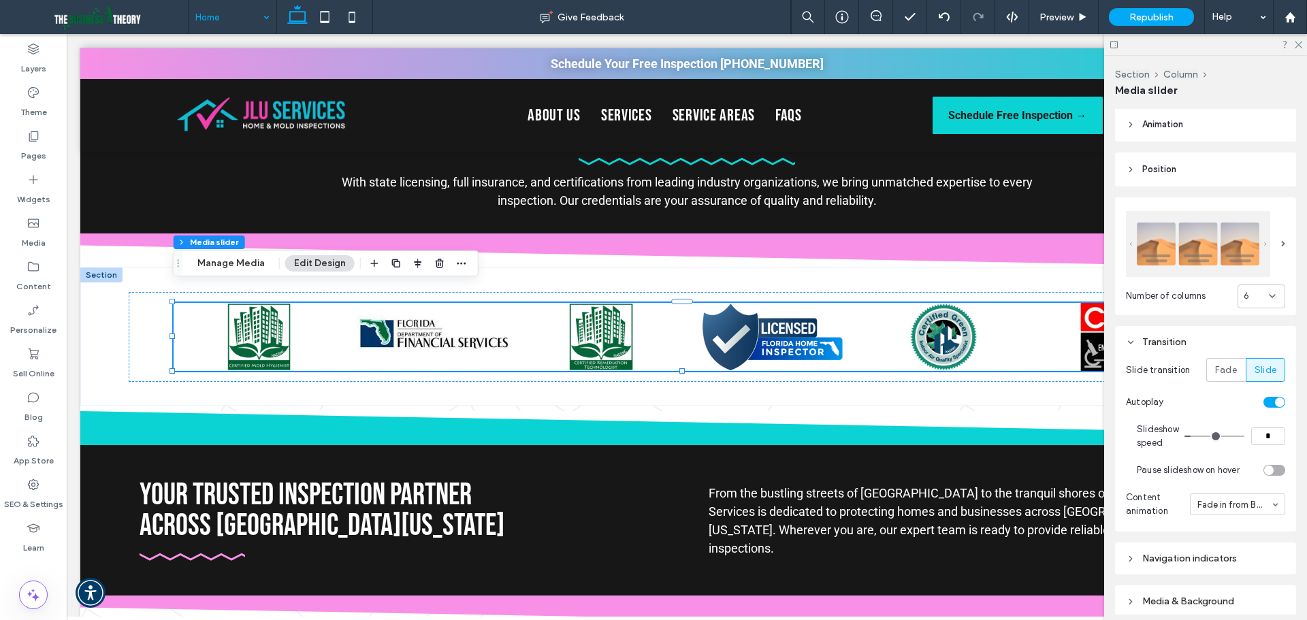
type input "*"
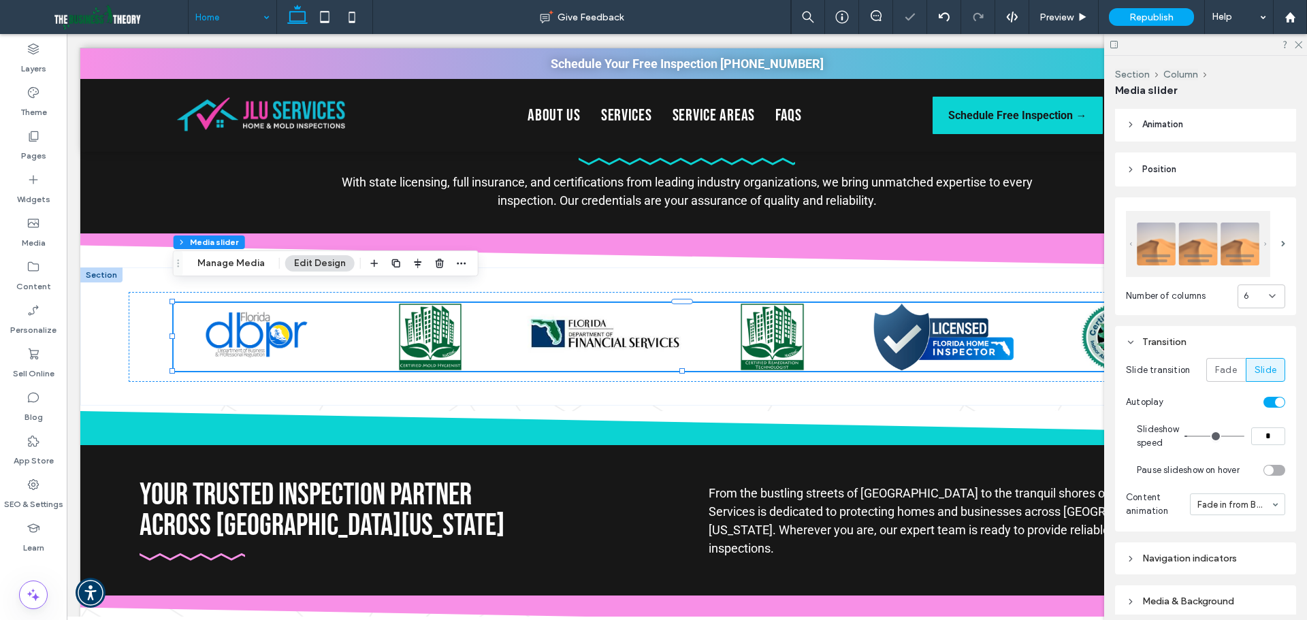
type input "*"
click at [1193, 436] on input "range" at bounding box center [1214, 436] width 60 height 1
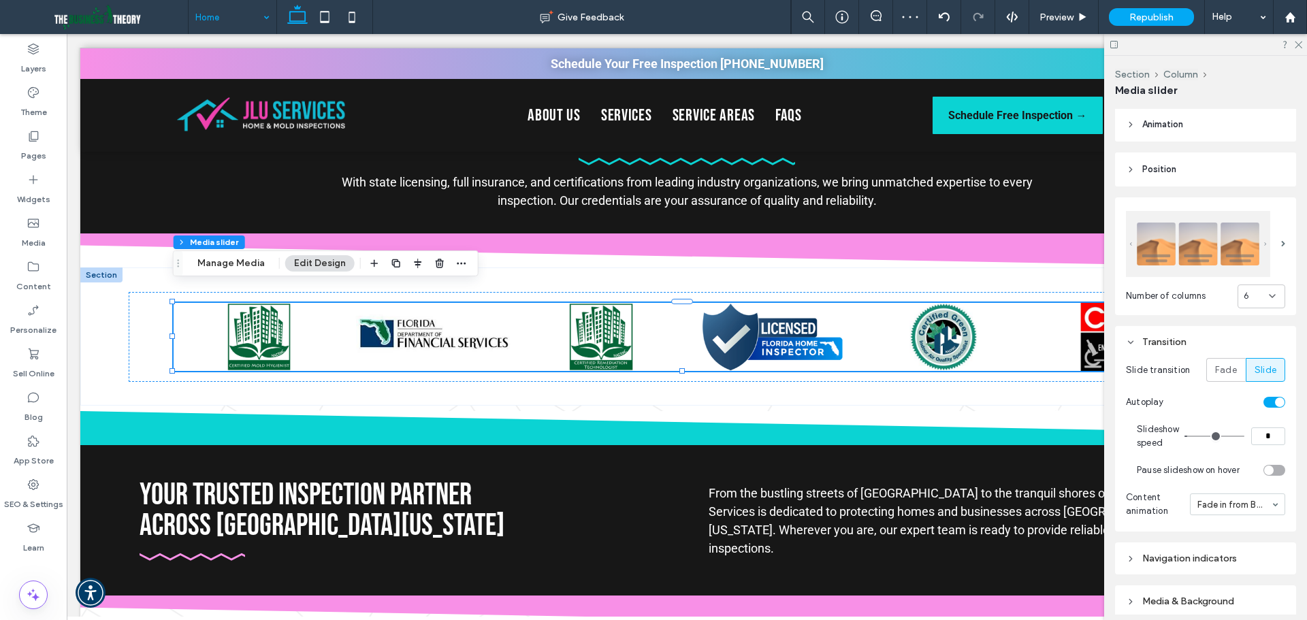
click at [1267, 465] on div "toggle" at bounding box center [1274, 470] width 22 height 11
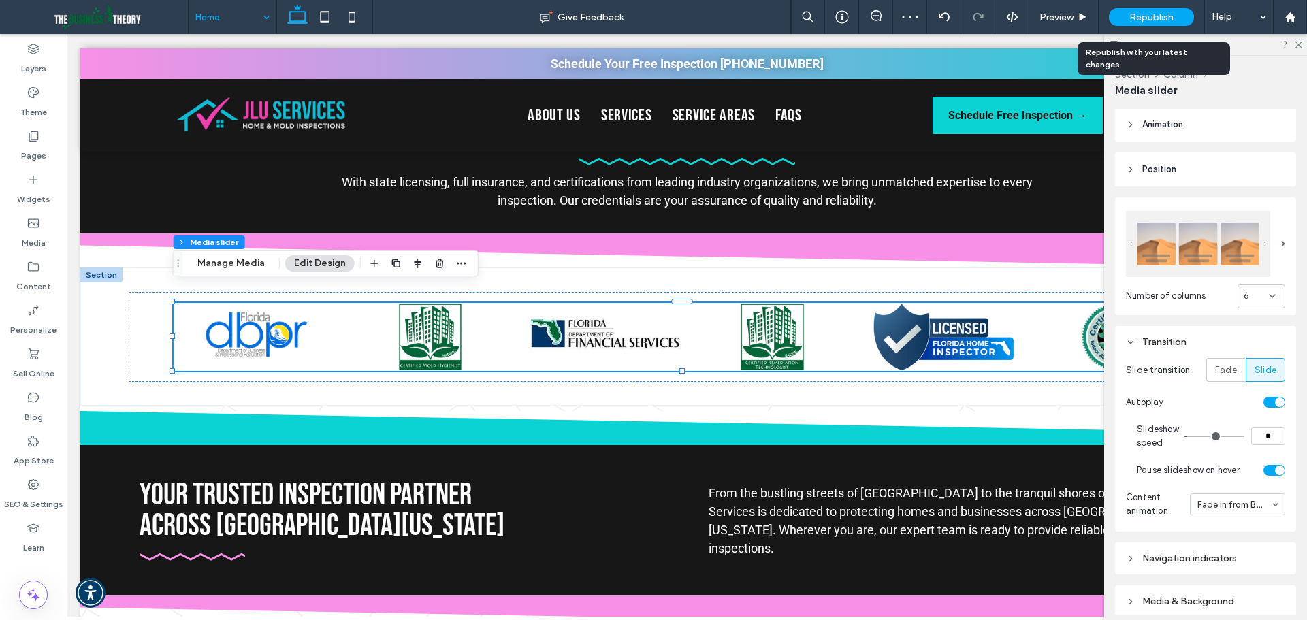
click at [1145, 12] on span "Republish" at bounding box center [1151, 18] width 44 height 12
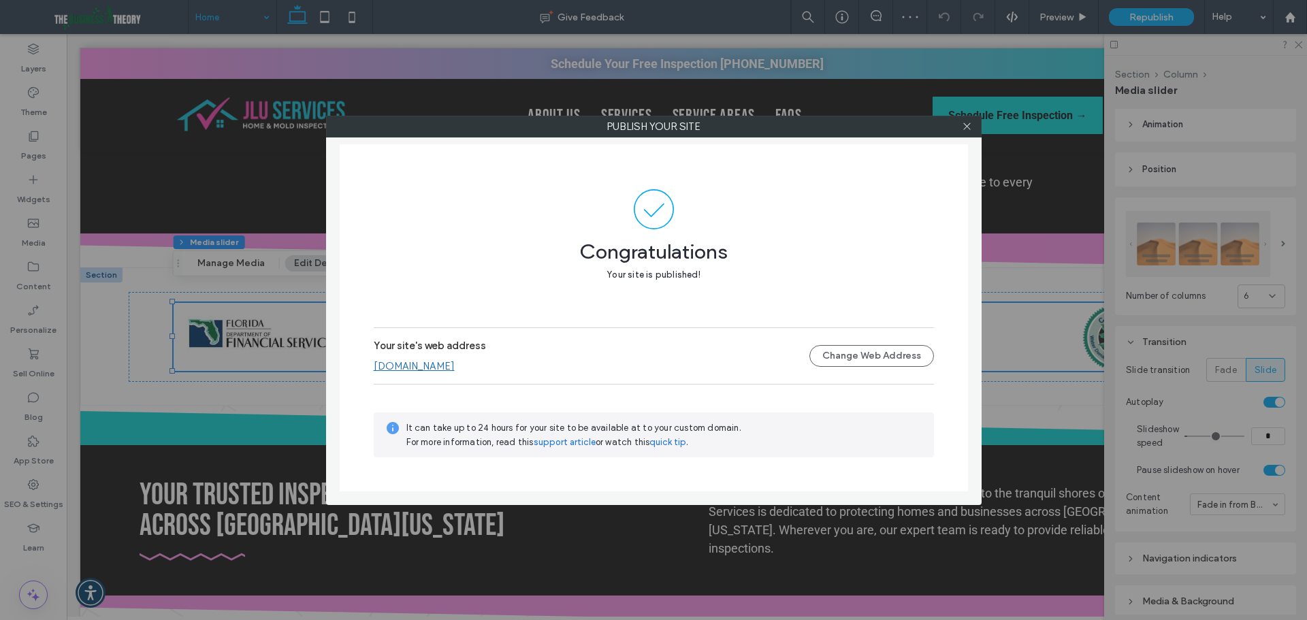
click at [444, 360] on link "[DOMAIN_NAME]" at bounding box center [414, 366] width 81 height 12
click at [966, 129] on icon at bounding box center [967, 126] width 10 height 10
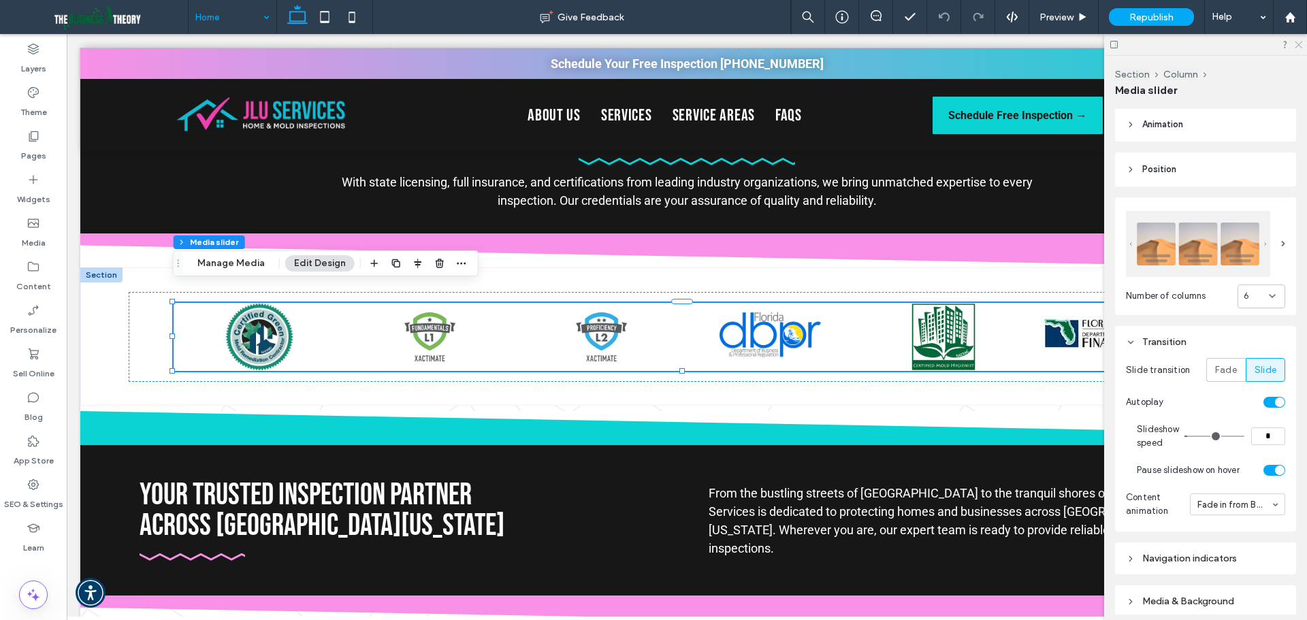
click at [1295, 48] on use at bounding box center [1298, 45] width 7 height 7
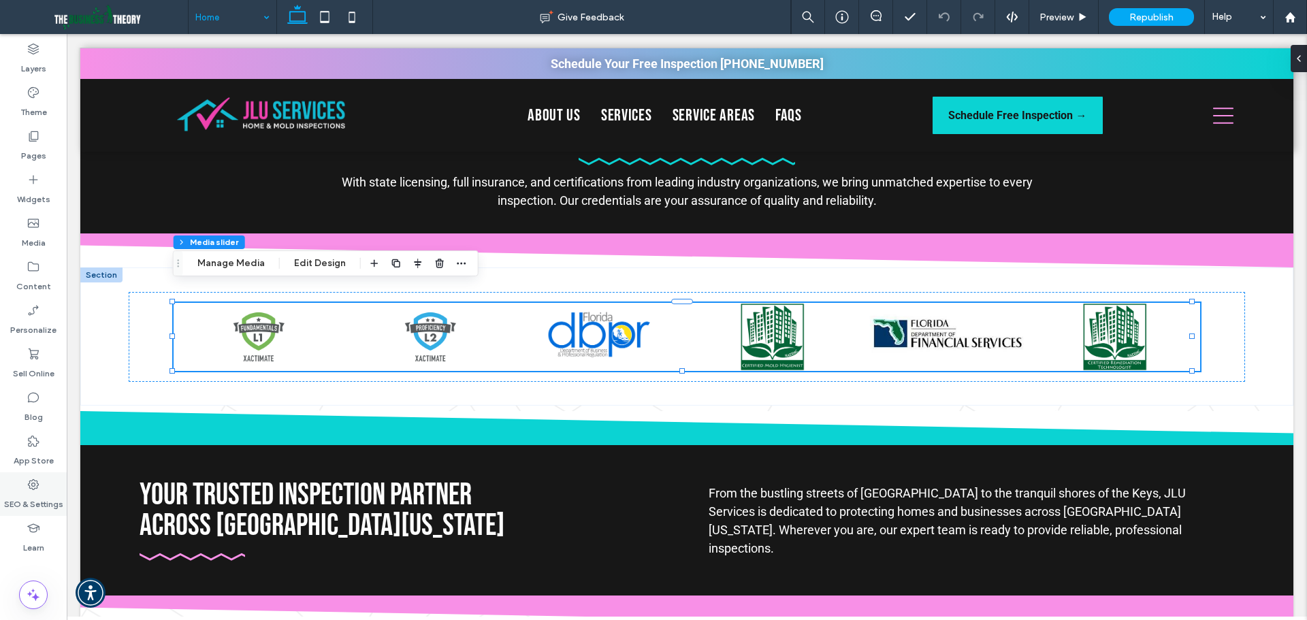
click at [25, 495] on label "SEO & Settings" at bounding box center [33, 500] width 59 height 19
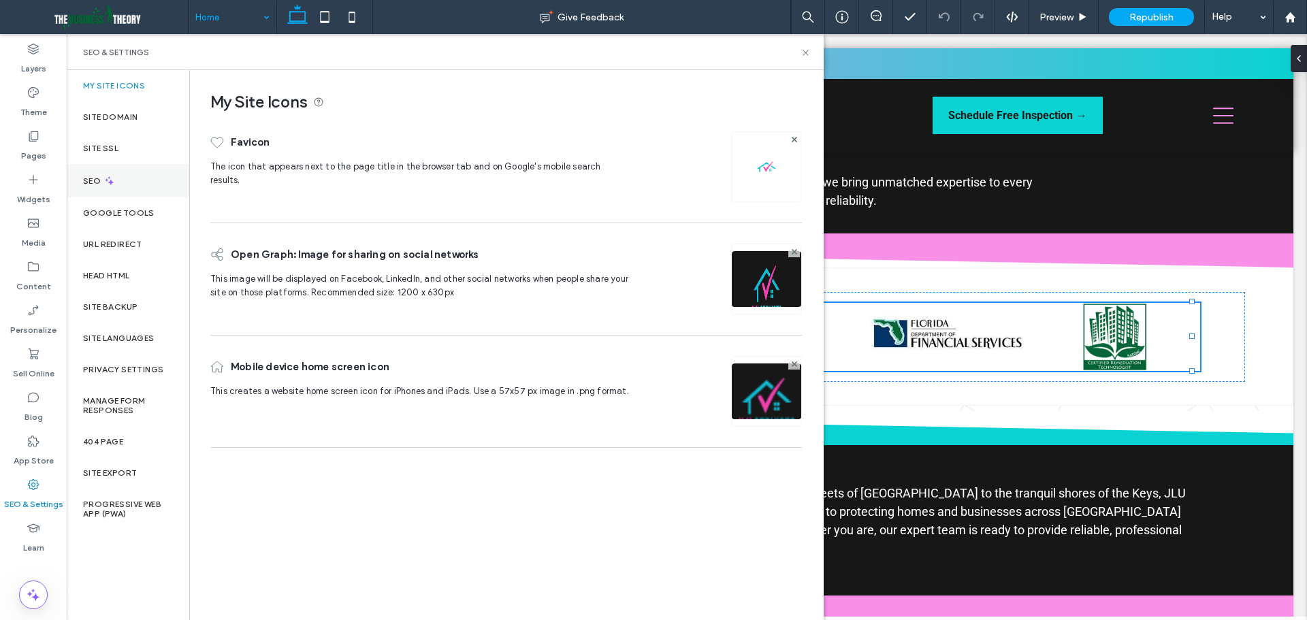
click at [110, 185] on icon at bounding box center [109, 181] width 12 height 12
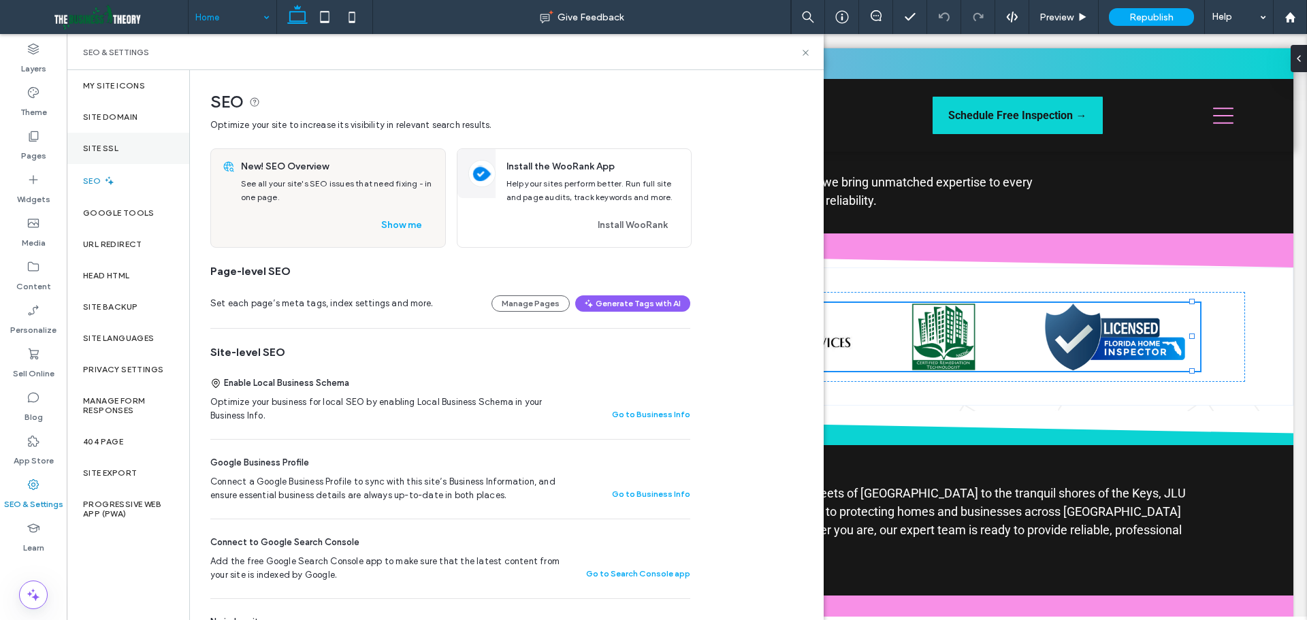
click at [123, 150] on div "Site SSL" at bounding box center [128, 148] width 123 height 31
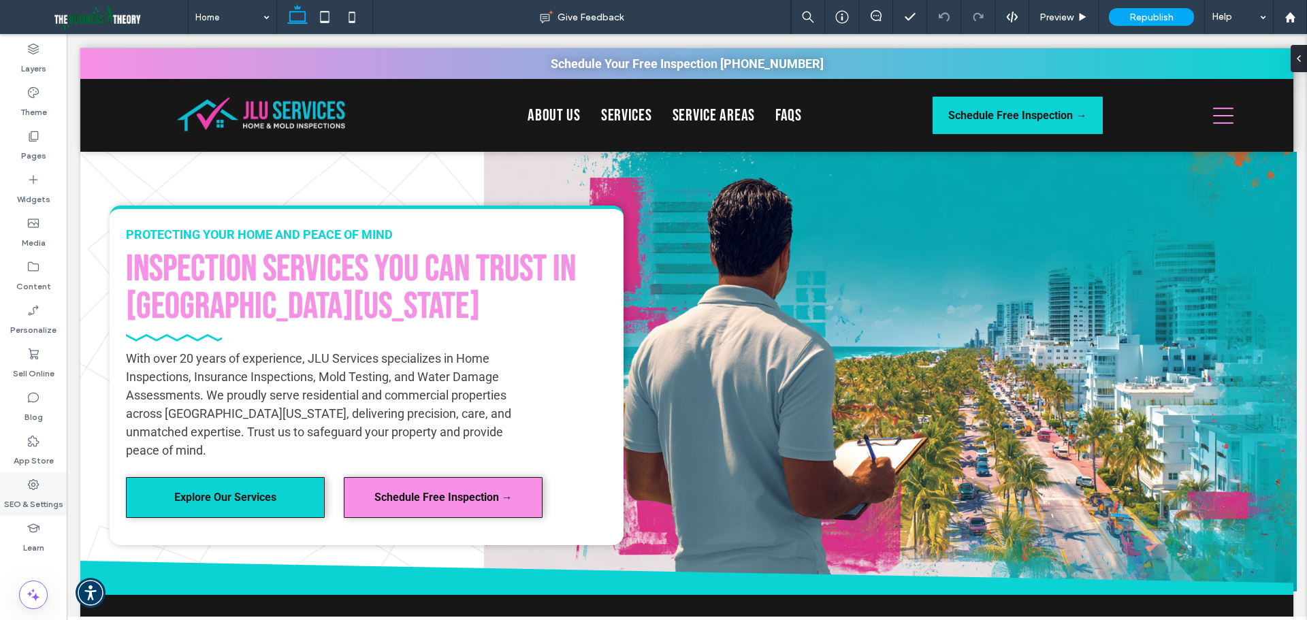
click at [40, 489] on div "SEO & Settings" at bounding box center [33, 494] width 67 height 44
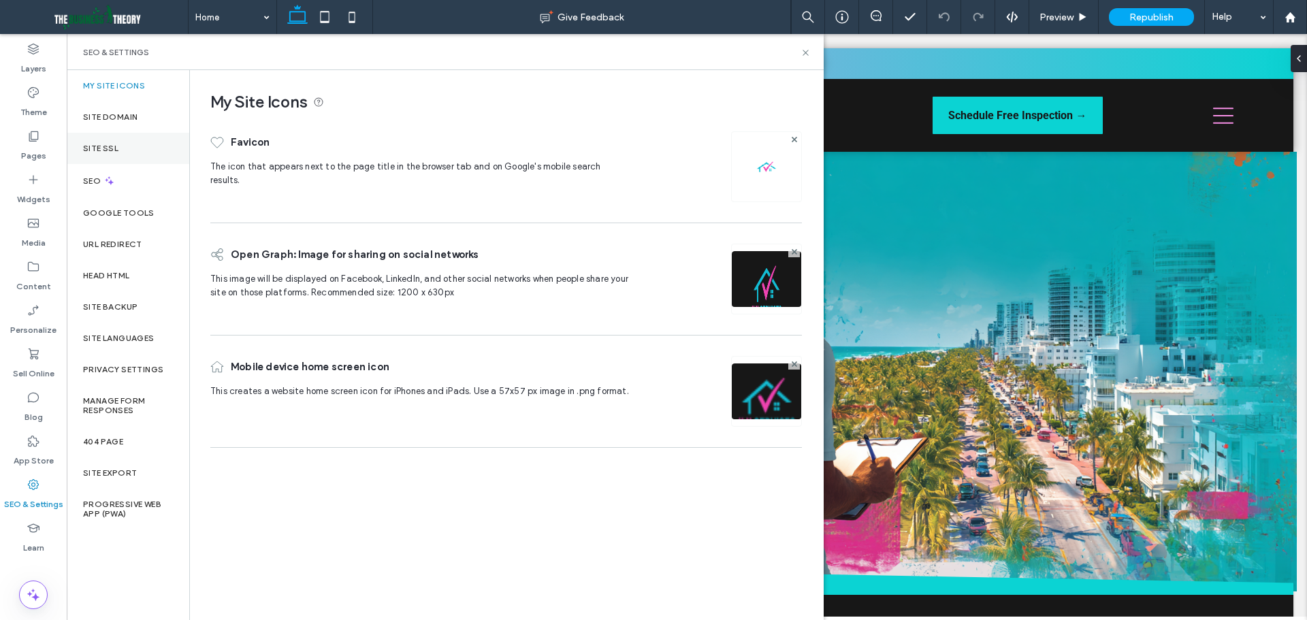
click at [119, 149] on div "Site SSL" at bounding box center [128, 148] width 123 height 31
